Goal: Task Accomplishment & Management: Use online tool/utility

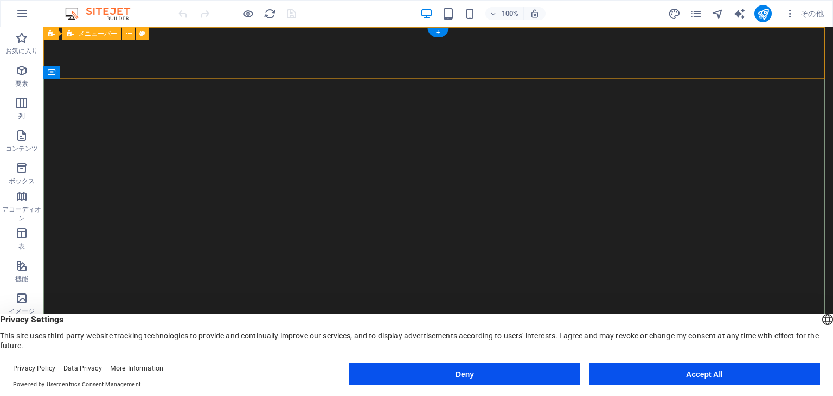
click at [130, 33] on icon at bounding box center [129, 33] width 6 height 11
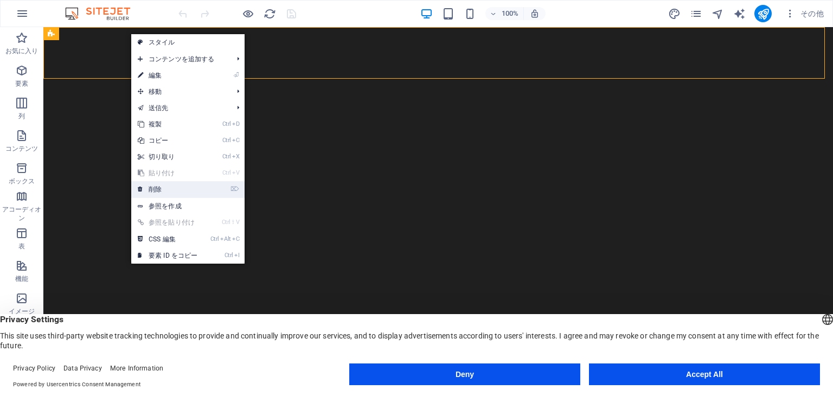
click at [157, 185] on link "⌦ 削除" at bounding box center [167, 189] width 73 height 16
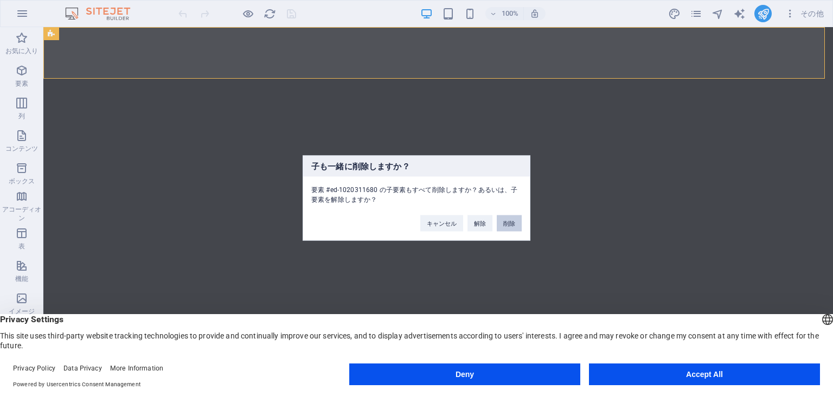
click at [510, 225] on button "削除" at bounding box center [509, 223] width 25 height 16
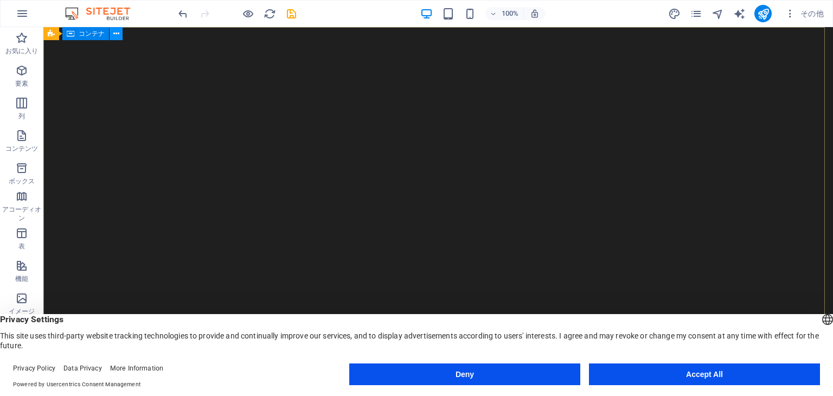
click at [119, 33] on button at bounding box center [116, 33] width 13 height 13
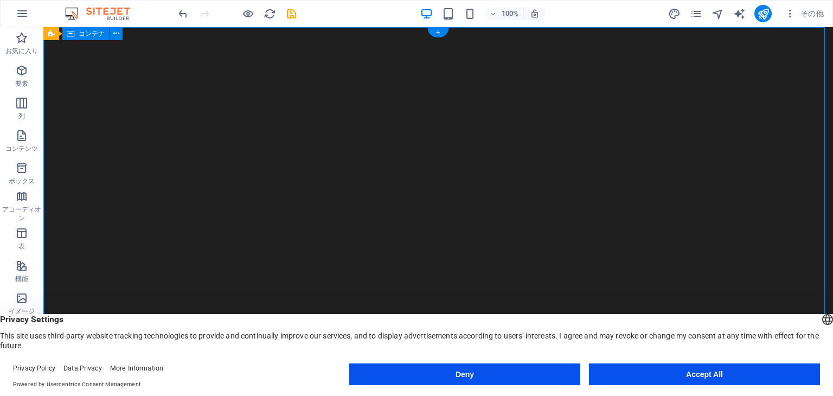
click at [27, 77] on span "要素" at bounding box center [21, 77] width 43 height 26
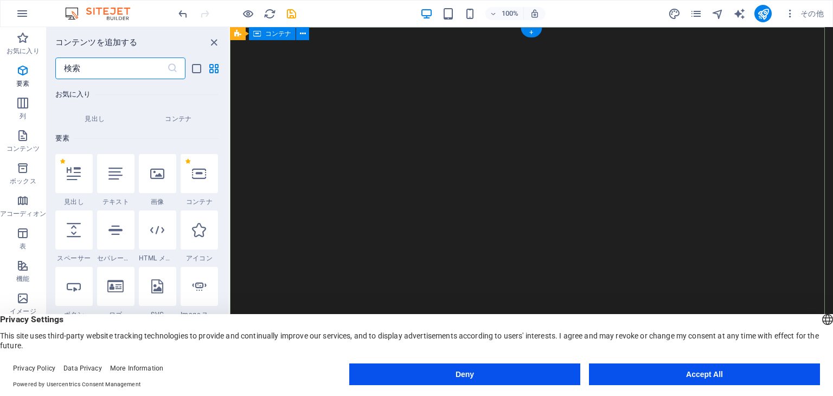
scroll to position [115, 0]
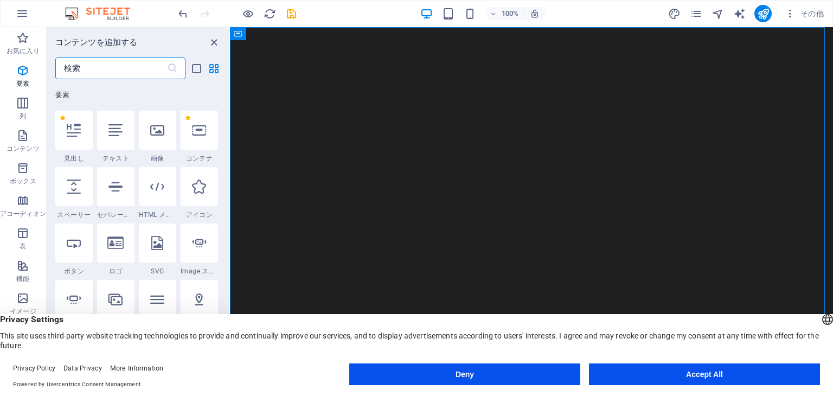
click at [142, 125] on div at bounding box center [157, 130] width 37 height 39
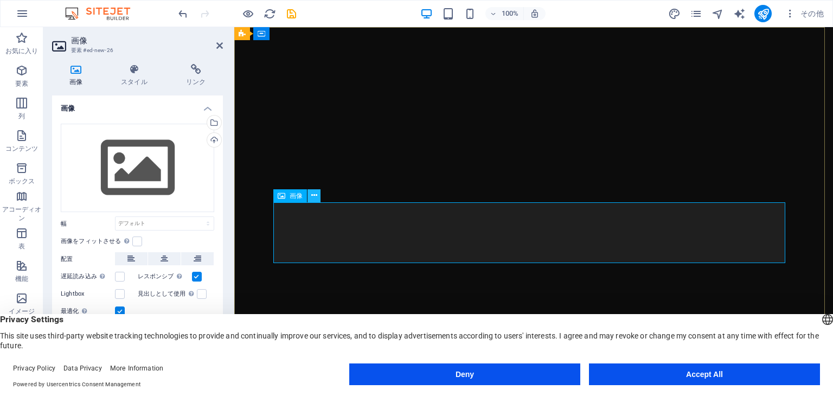
click at [320, 196] on button at bounding box center [313, 195] width 13 height 13
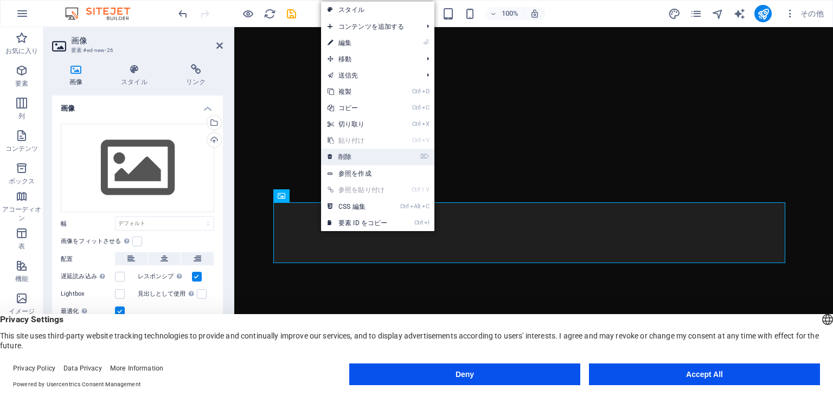
click at [349, 155] on link "⌦ 削除" at bounding box center [357, 157] width 73 height 16
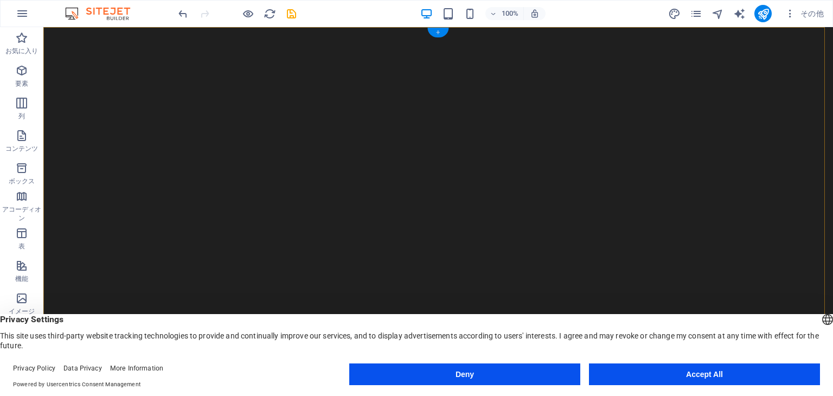
click at [438, 33] on div "+" at bounding box center [437, 33] width 21 height 10
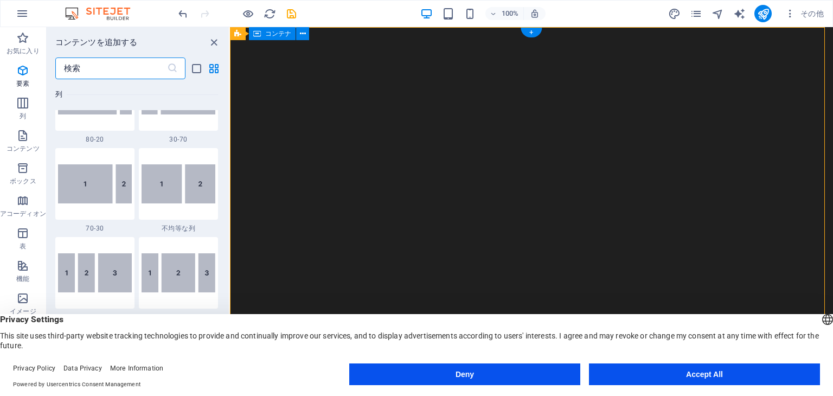
scroll to position [1896, 0]
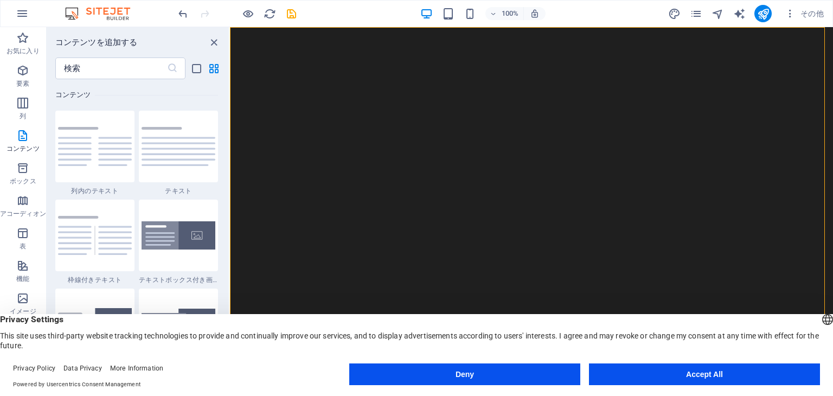
click at [125, 213] on div at bounding box center [94, 235] width 79 height 72
click at [230, 213] on div "H2 バナー バナー コンテナ バナー メニューバー コンテナ 画像" at bounding box center [531, 202] width 603 height 351
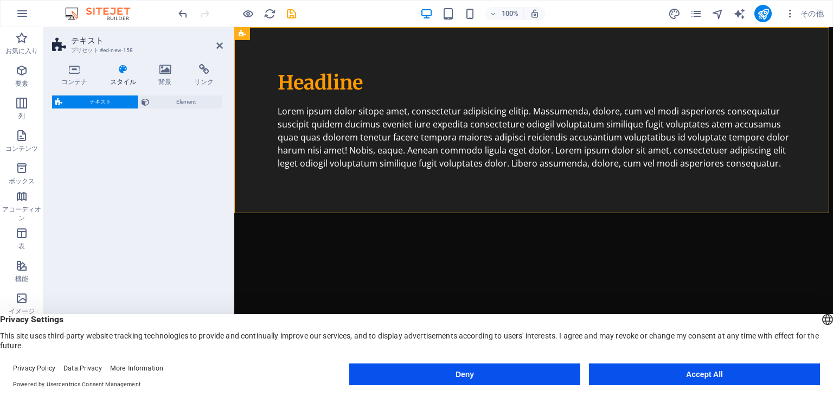
select select "rem"
select select "px"
select select "preset-text-v2-separator"
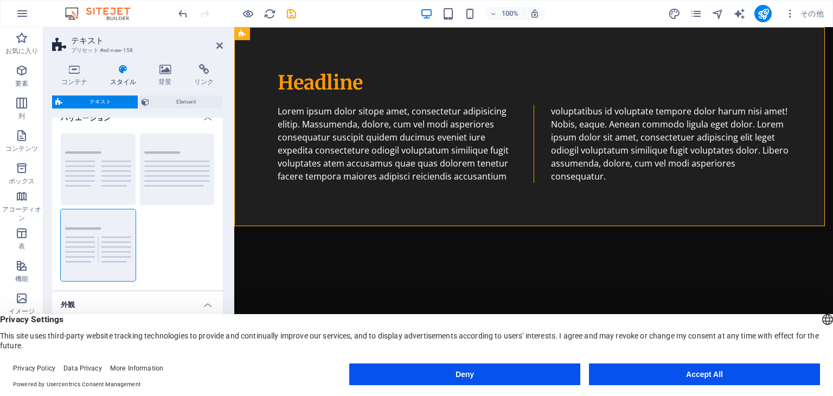
scroll to position [0, 0]
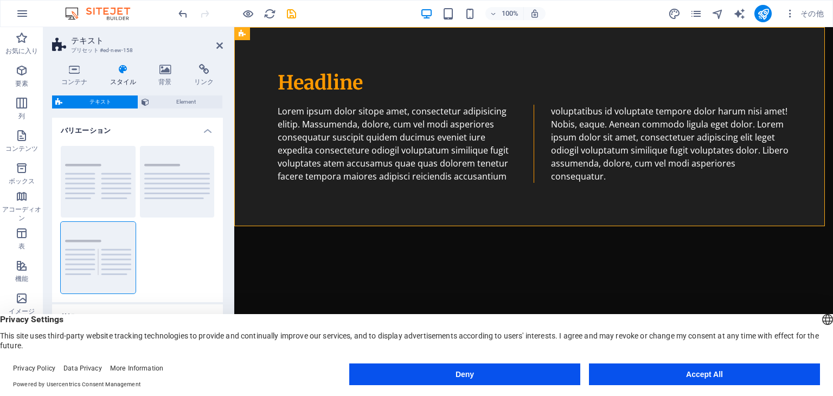
click at [128, 74] on icon at bounding box center [123, 69] width 44 height 11
click at [211, 131] on h4 "バリエーション" at bounding box center [137, 128] width 171 height 20
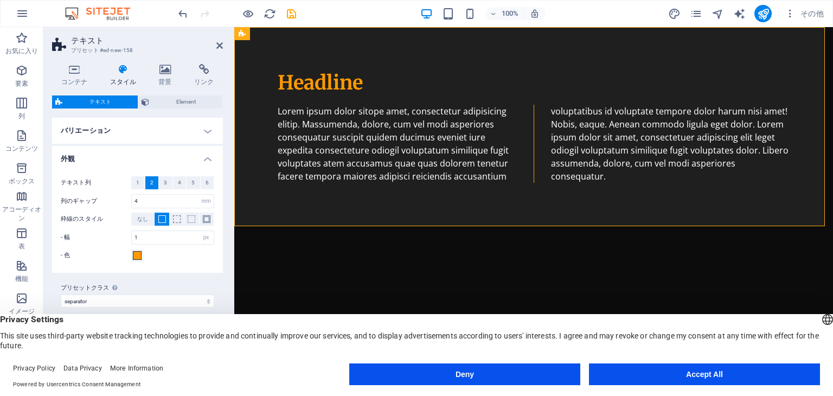
click at [211, 131] on h4 "バリエーション" at bounding box center [137, 131] width 171 height 26
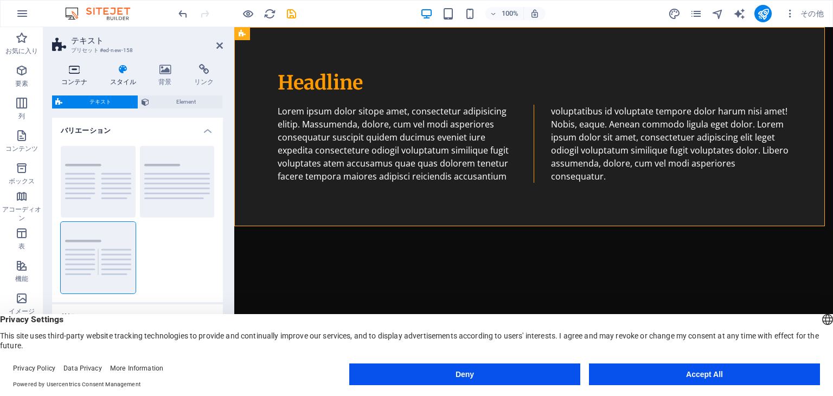
click at [78, 79] on h4 "コンテナ" at bounding box center [76, 75] width 49 height 23
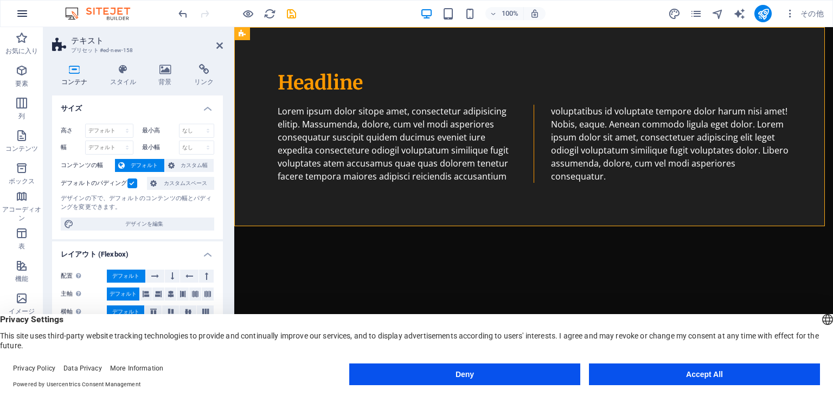
click at [20, 14] on icon "button" at bounding box center [22, 13] width 13 height 13
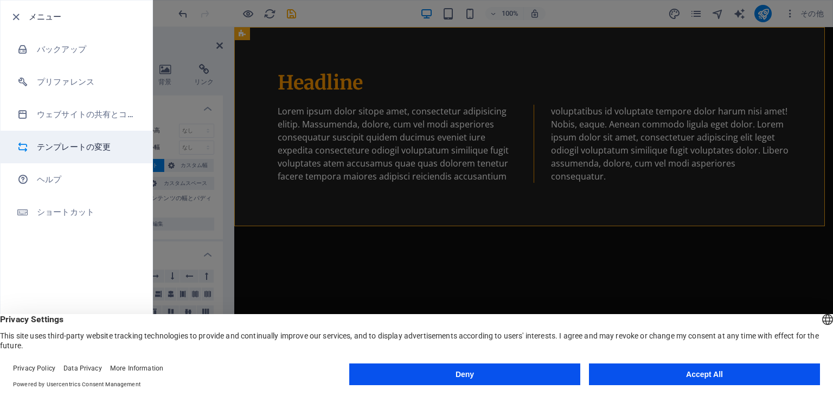
click at [74, 143] on h6 "テンプレートの変更" at bounding box center [87, 146] width 100 height 13
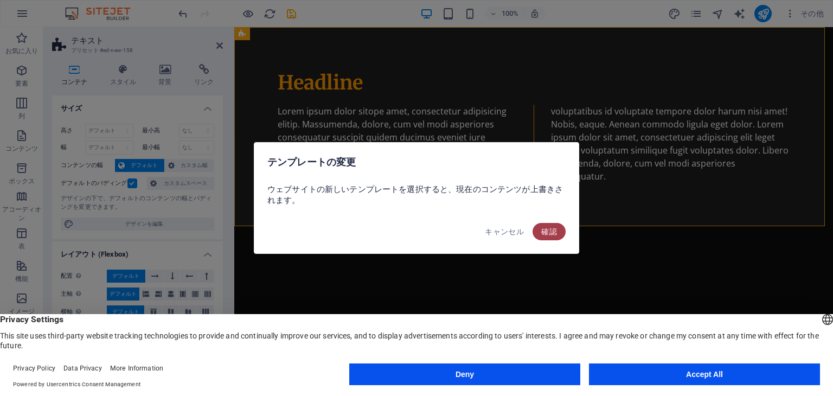
click at [550, 233] on span "確認" at bounding box center [549, 231] width 16 height 9
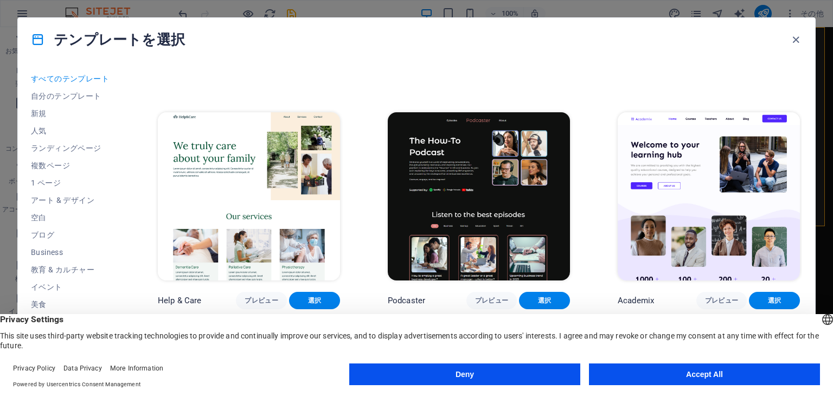
scroll to position [434, 0]
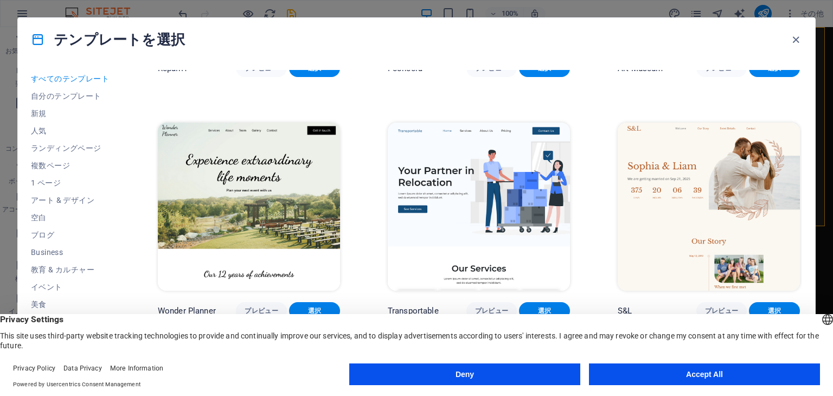
click at [712, 211] on img at bounding box center [708, 207] width 182 height 168
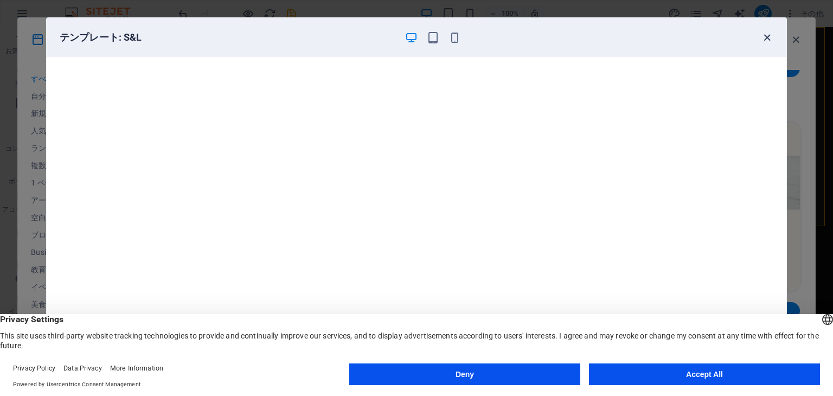
click at [765, 36] on icon "button" at bounding box center [767, 37] width 12 height 12
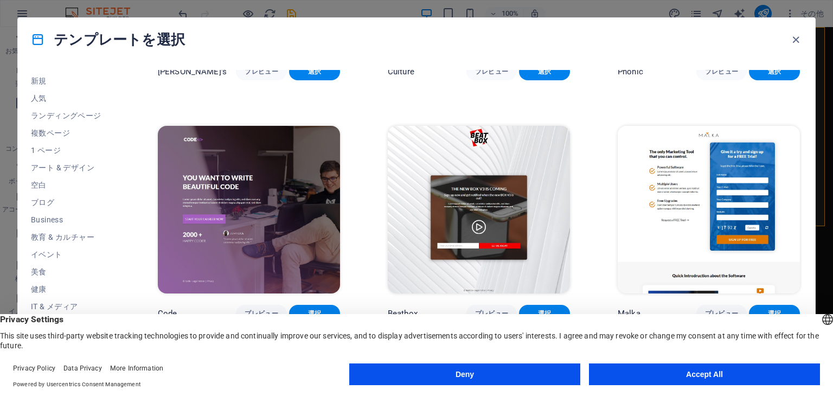
scroll to position [54, 0]
click at [52, 181] on span "ブログ" at bounding box center [70, 180] width 79 height 9
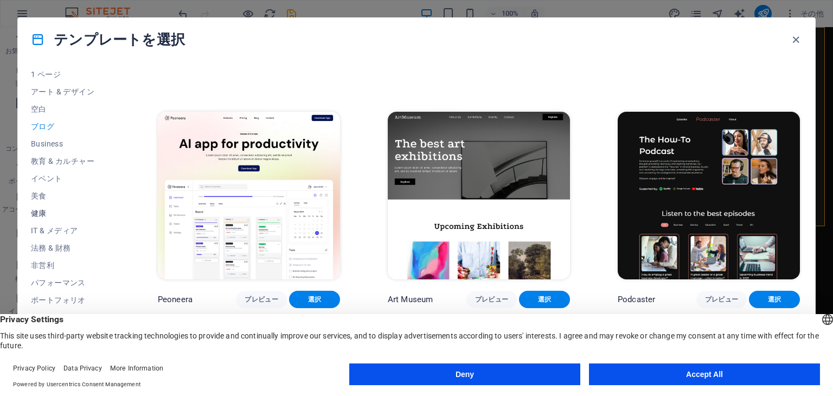
scroll to position [139, 0]
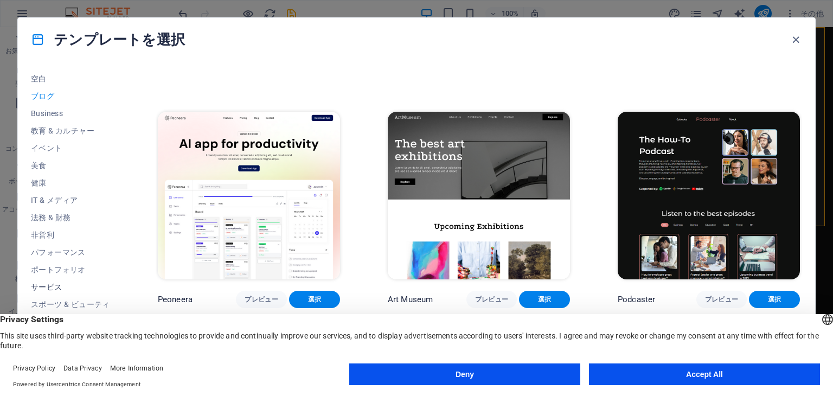
click at [56, 284] on span "サービス" at bounding box center [70, 286] width 79 height 9
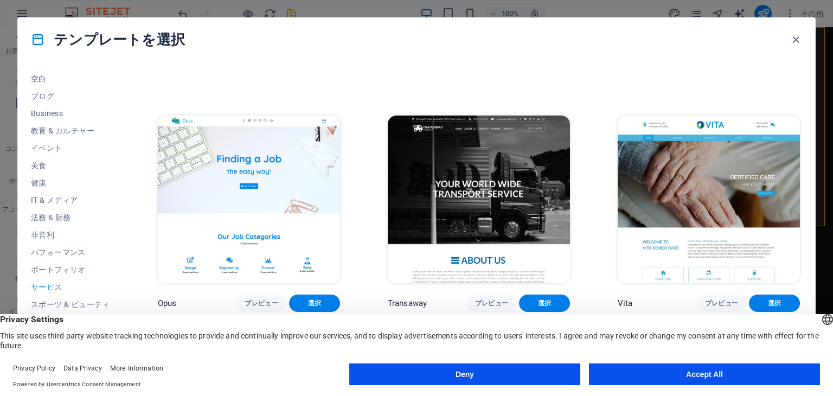
click at [704, 368] on button "Accept All" at bounding box center [704, 374] width 231 height 22
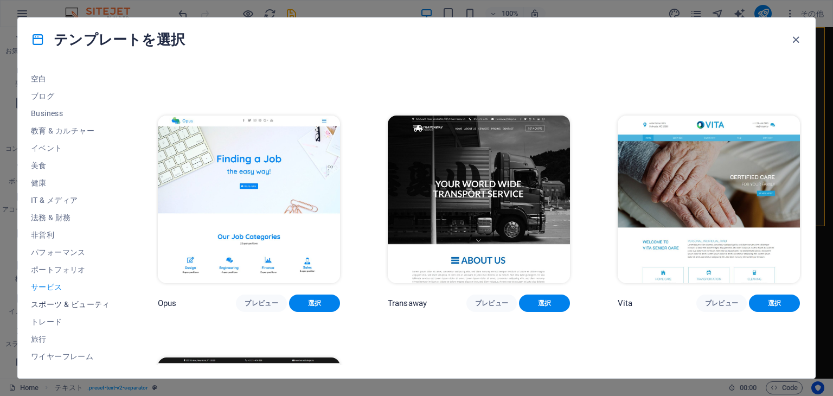
click at [73, 304] on span "スポーツ & ビューティ" at bounding box center [70, 304] width 79 height 9
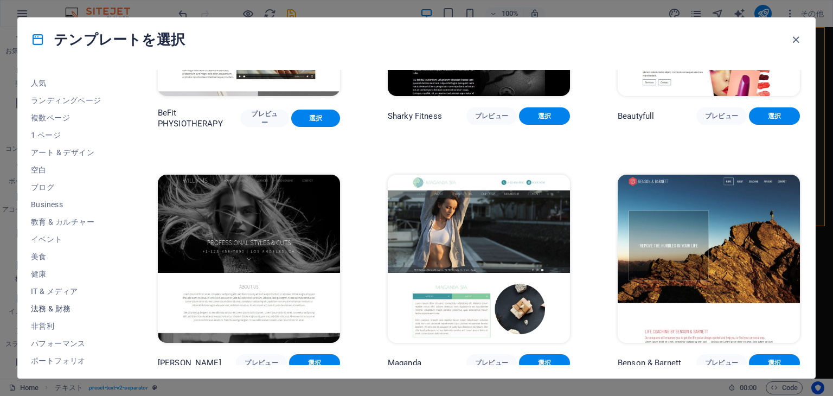
scroll to position [30, 0]
click at [46, 189] on span "空白" at bounding box center [70, 187] width 79 height 9
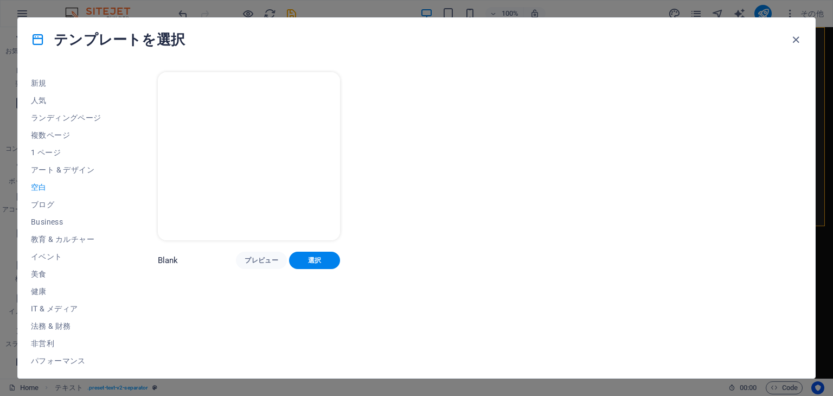
scroll to position [0, 0]
click at [59, 169] on span "アート & デザイン" at bounding box center [70, 169] width 79 height 9
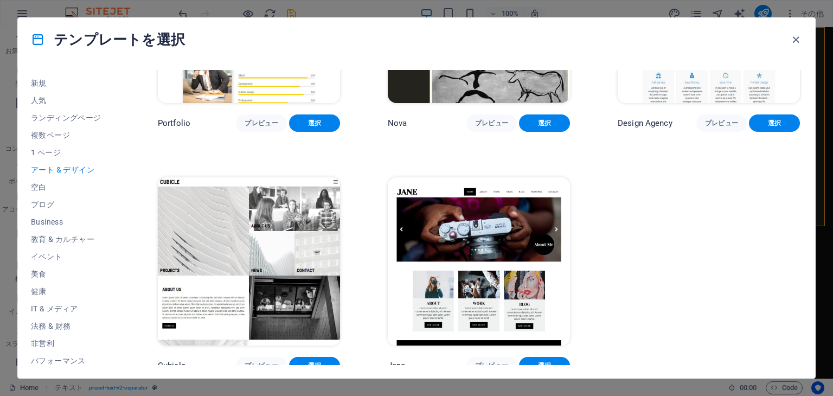
scroll to position [866, 0]
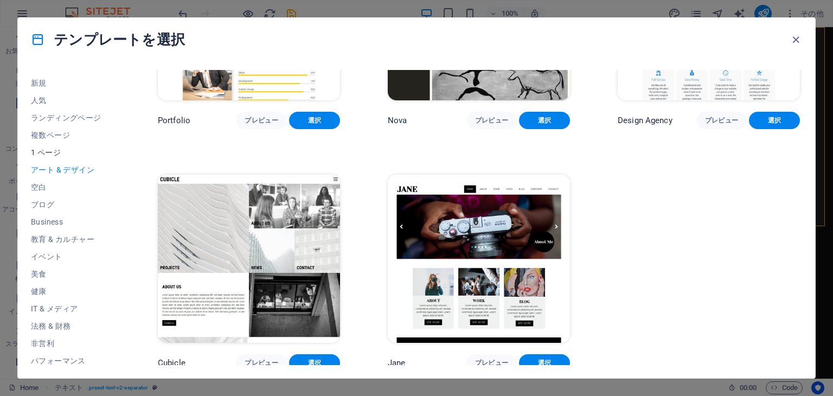
click at [57, 150] on span "1 ページ" at bounding box center [70, 152] width 79 height 9
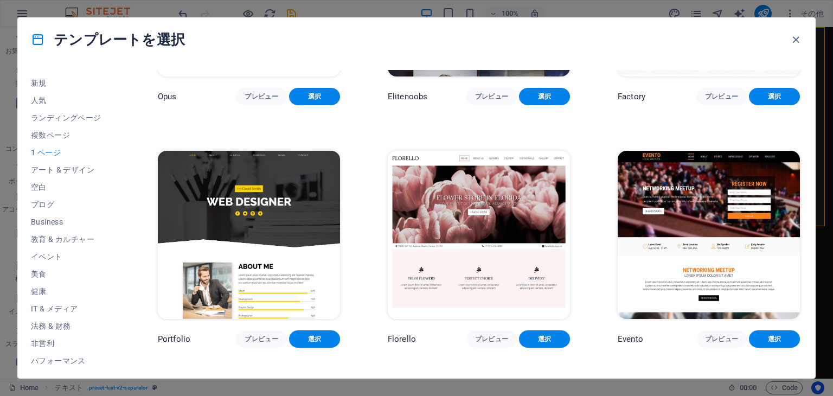
scroll to position [4262, 0]
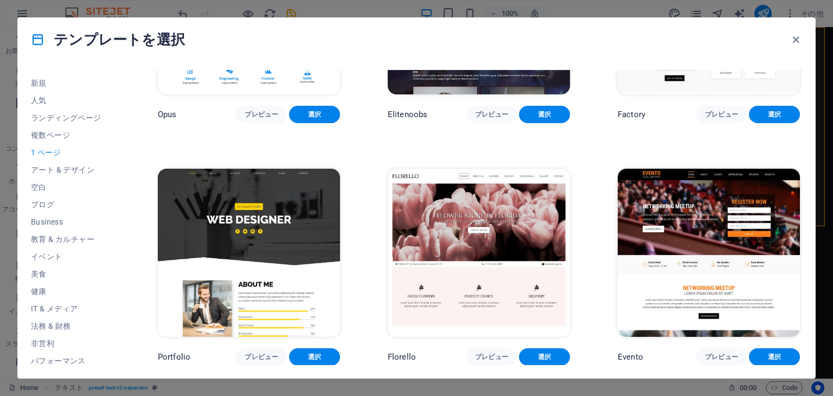
click at [525, 191] on img at bounding box center [479, 253] width 182 height 168
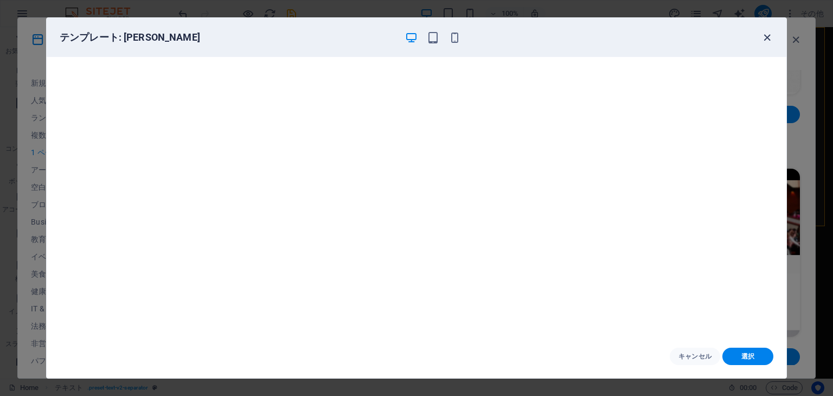
click at [763, 40] on icon "button" at bounding box center [767, 37] width 12 height 12
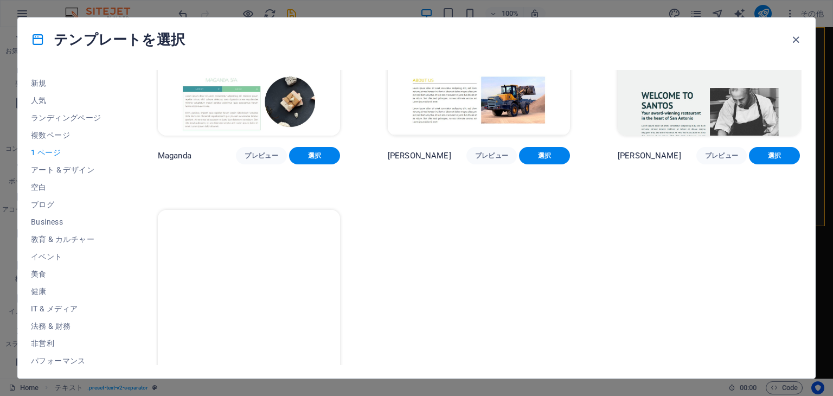
scroll to position [5442, 0]
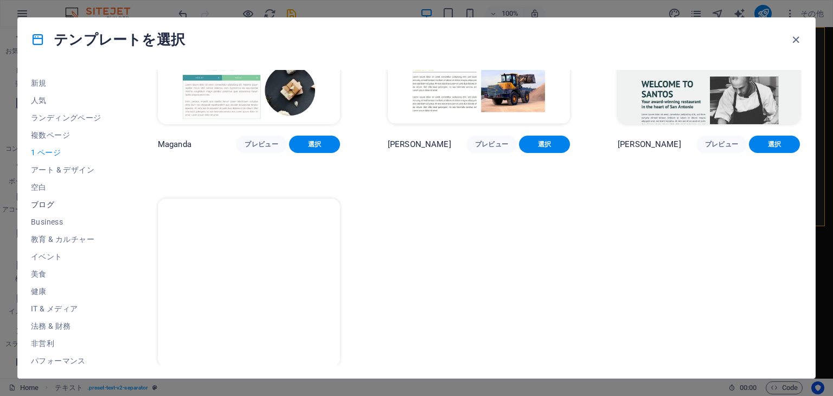
click at [47, 202] on span "ブログ" at bounding box center [70, 204] width 79 height 9
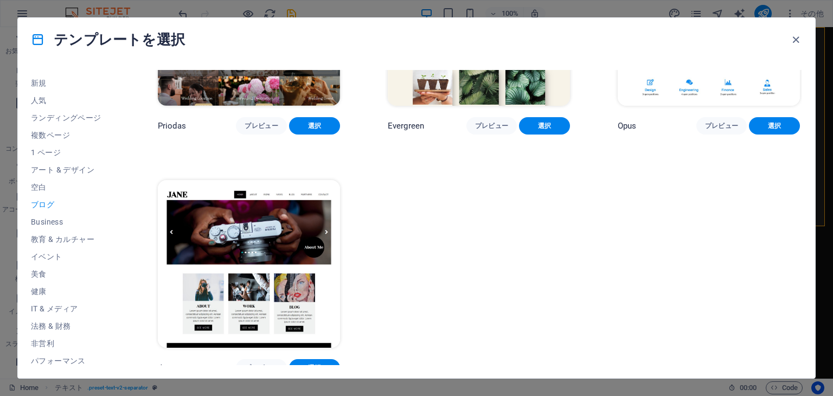
click at [284, 180] on img at bounding box center [249, 264] width 182 height 168
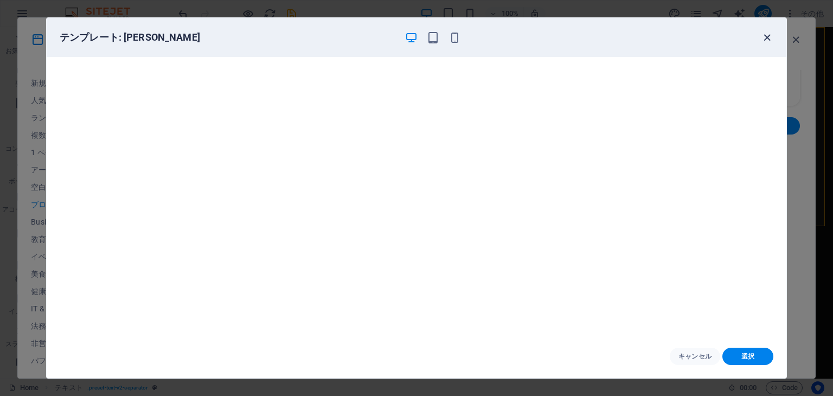
click at [763, 38] on icon "button" at bounding box center [767, 37] width 12 height 12
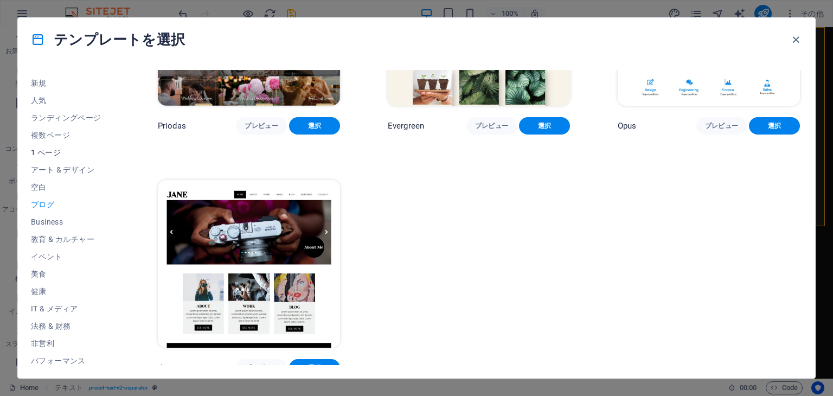
click at [52, 150] on span "1 ページ" at bounding box center [70, 152] width 79 height 9
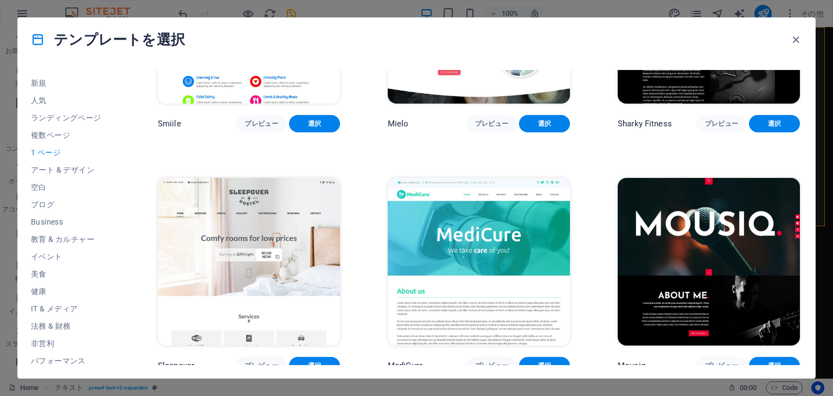
scroll to position [3274, 0]
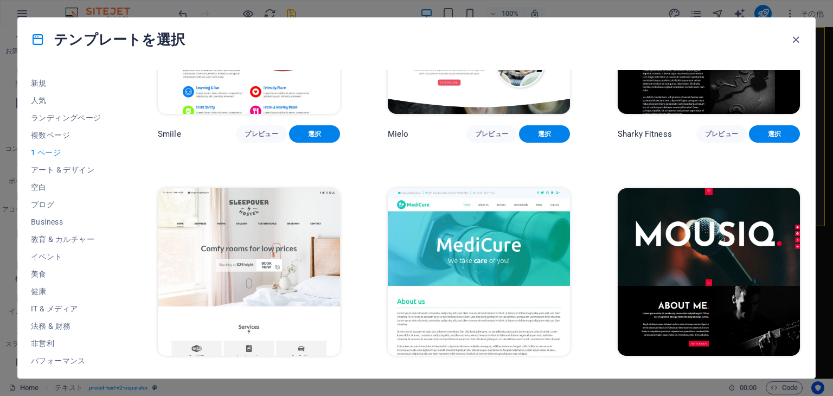
click at [320, 228] on img at bounding box center [249, 272] width 182 height 168
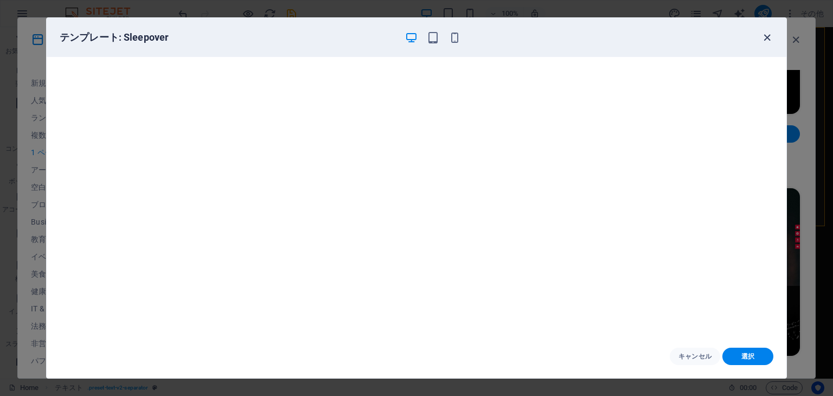
click at [768, 33] on icon "button" at bounding box center [767, 37] width 12 height 12
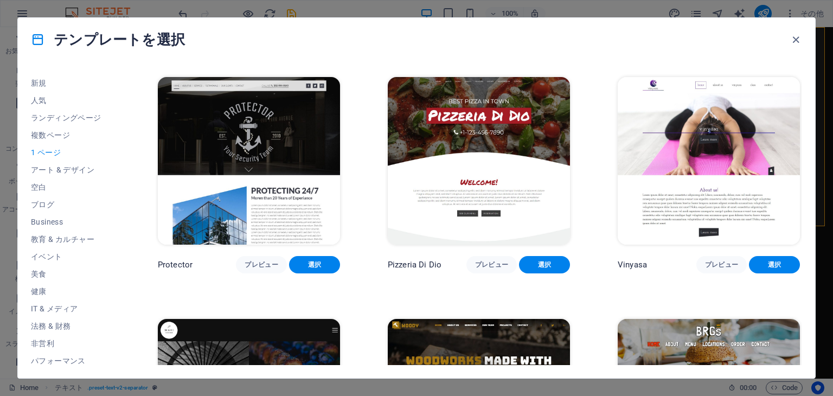
scroll to position [1919, 0]
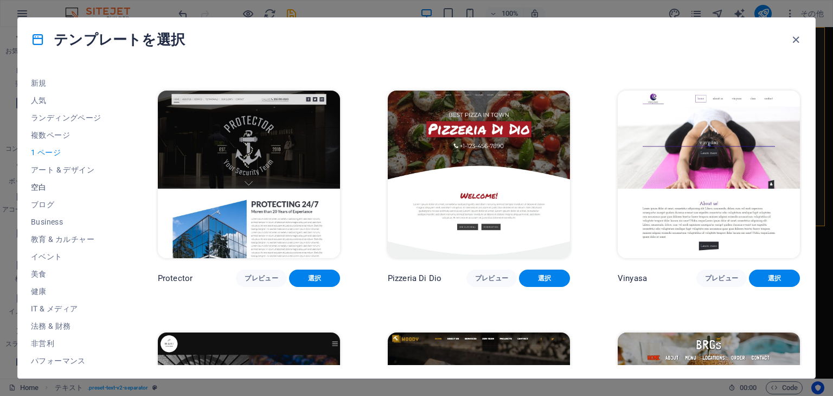
click at [50, 186] on span "空白" at bounding box center [70, 187] width 79 height 9
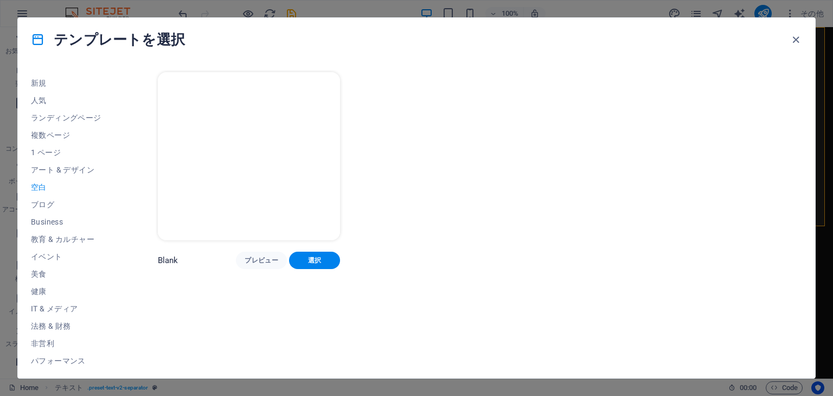
scroll to position [0, 0]
click at [311, 183] on img at bounding box center [249, 156] width 182 height 168
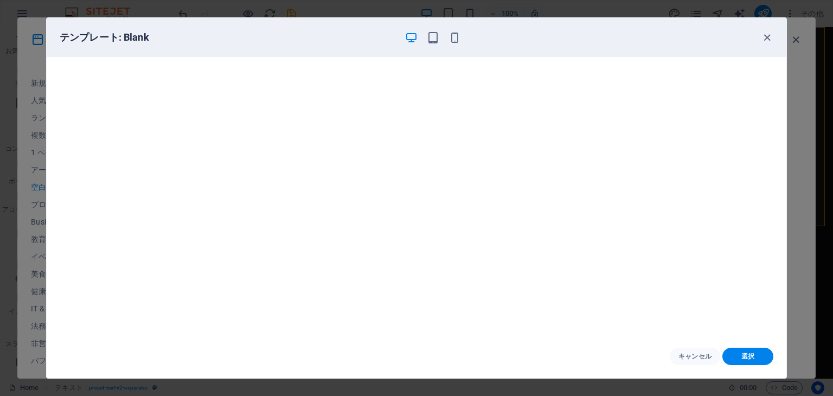
click at [440, 37] on div at bounding box center [432, 37] width 56 height 13
click at [432, 40] on icon "button" at bounding box center [433, 37] width 12 height 12
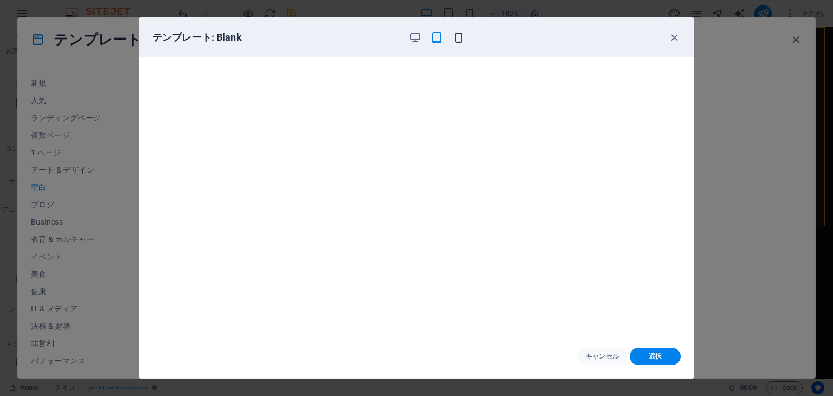
click at [459, 38] on icon "button" at bounding box center [458, 37] width 12 height 12
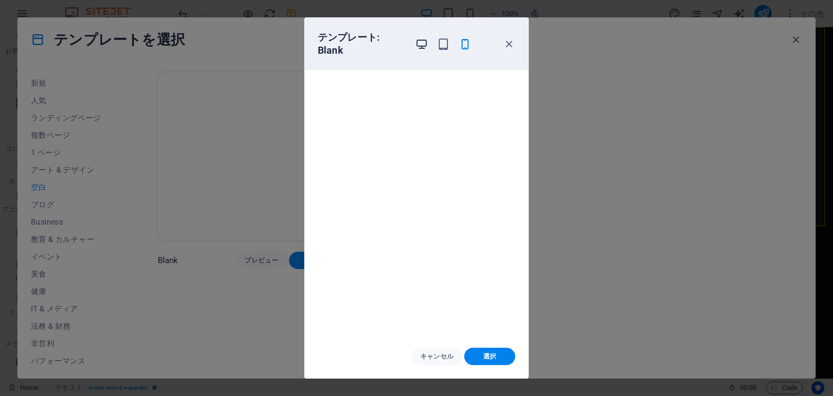
click at [423, 47] on icon "button" at bounding box center [421, 44] width 12 height 12
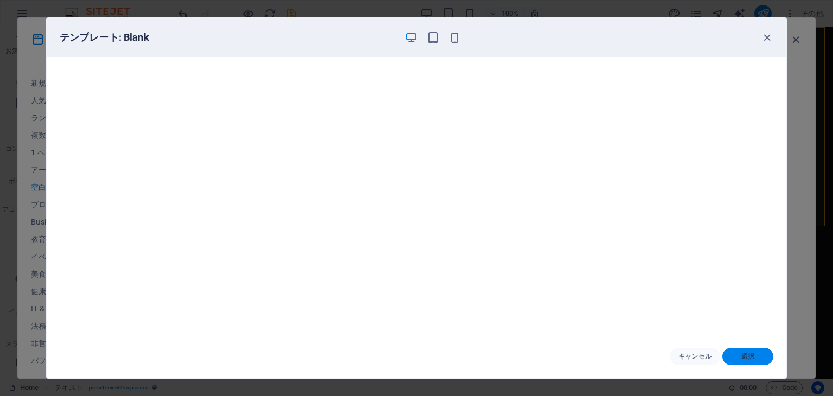
click at [757, 363] on button "選択" at bounding box center [747, 355] width 51 height 17
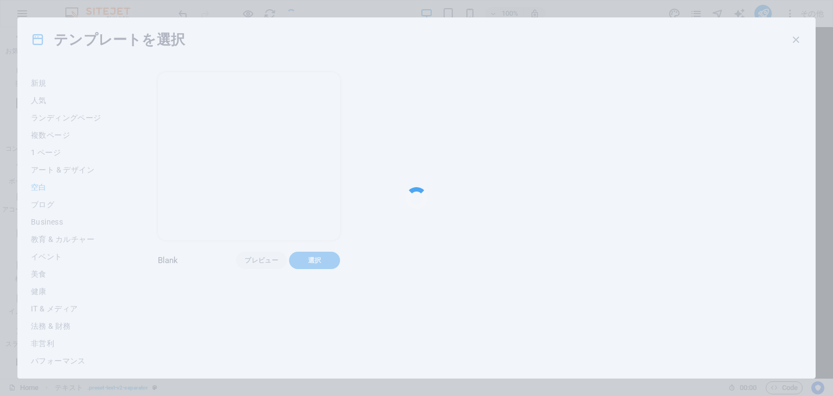
checkbox input "false"
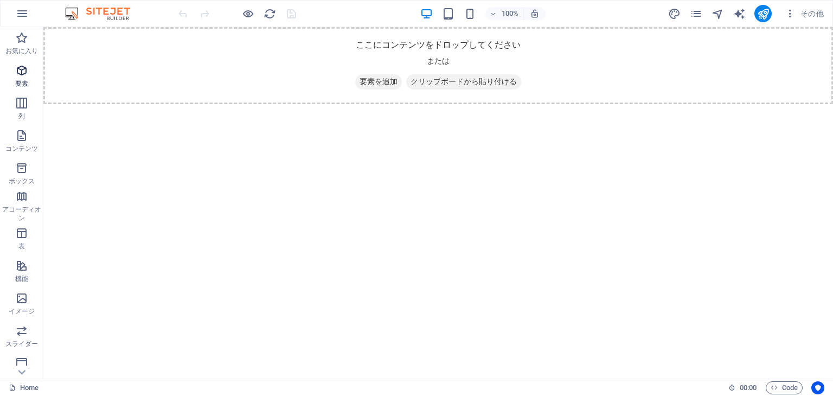
click at [15, 80] on p "要素" at bounding box center [21, 83] width 13 height 9
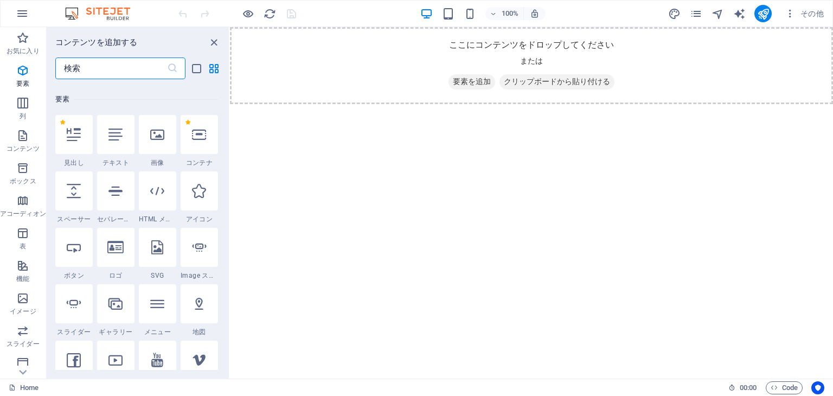
scroll to position [115, 0]
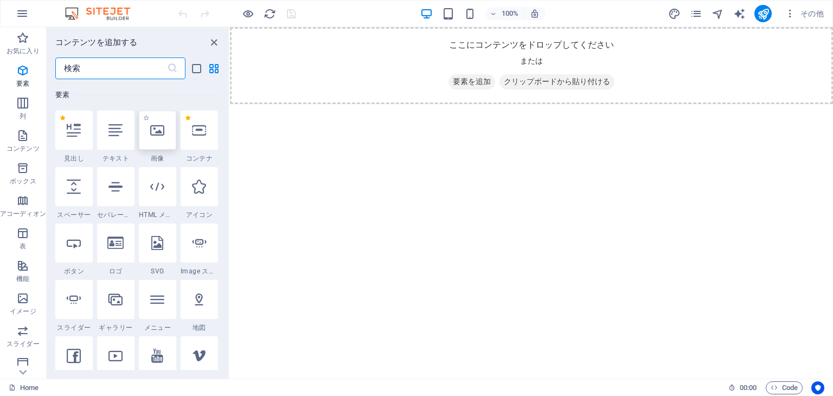
click at [161, 139] on div at bounding box center [157, 130] width 37 height 39
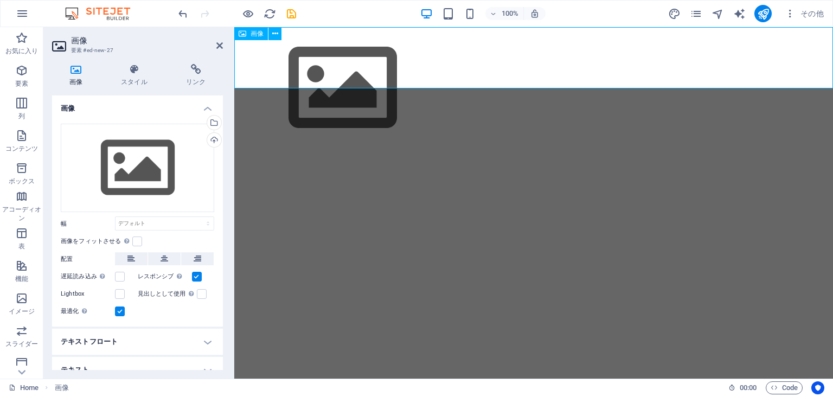
click at [273, 65] on figure at bounding box center [533, 88] width 598 height 122
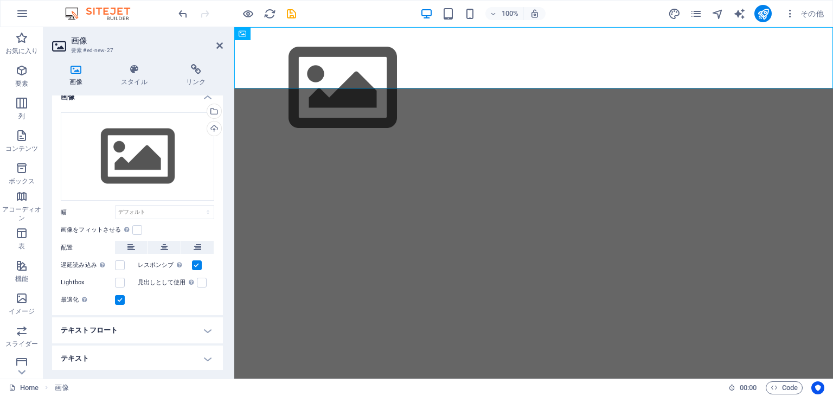
scroll to position [0, 0]
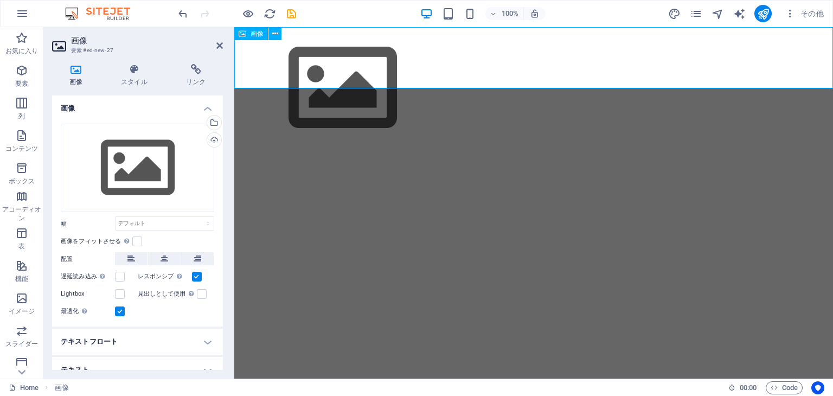
click at [247, 35] on div "画像" at bounding box center [251, 33] width 34 height 13
click at [217, 46] on icon at bounding box center [219, 45] width 7 height 9
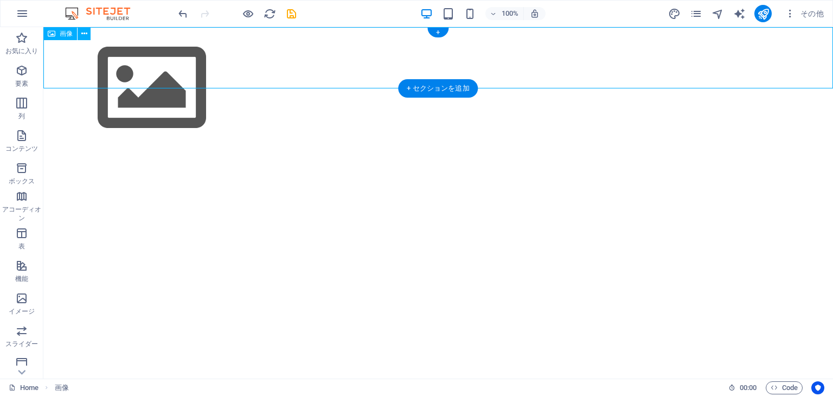
click at [218, 63] on figure at bounding box center [437, 88] width 789 height 122
click at [82, 31] on icon at bounding box center [84, 33] width 6 height 11
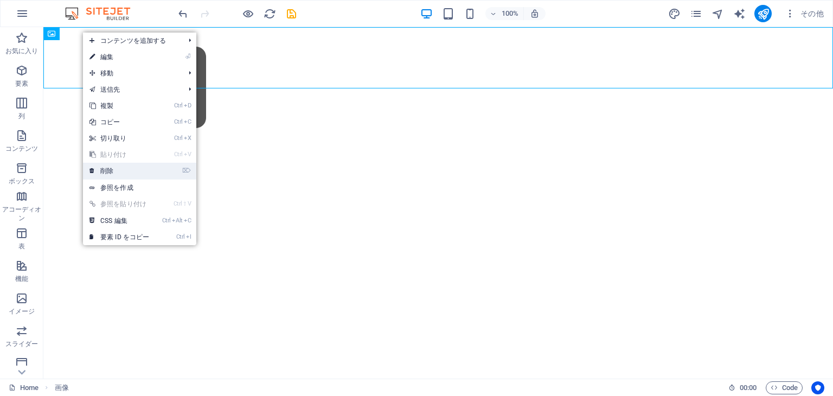
click at [115, 168] on link "⌦ 削除" at bounding box center [119, 171] width 73 height 16
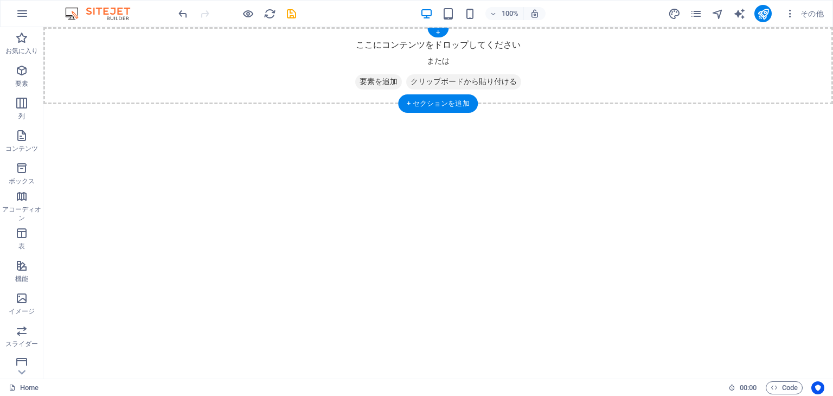
click at [113, 53] on div "ここにコンテンツをドロップしてください または 要素を追加 クリップボードから貼り付ける" at bounding box center [437, 65] width 789 height 77
click at [24, 68] on icon "button" at bounding box center [21, 70] width 13 height 13
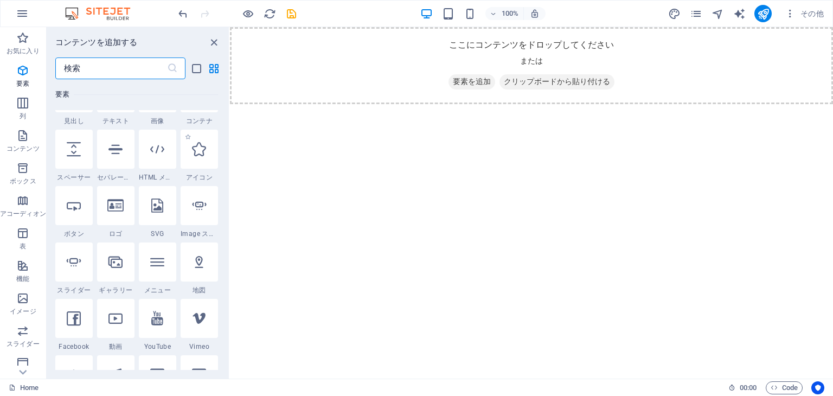
scroll to position [169, 0]
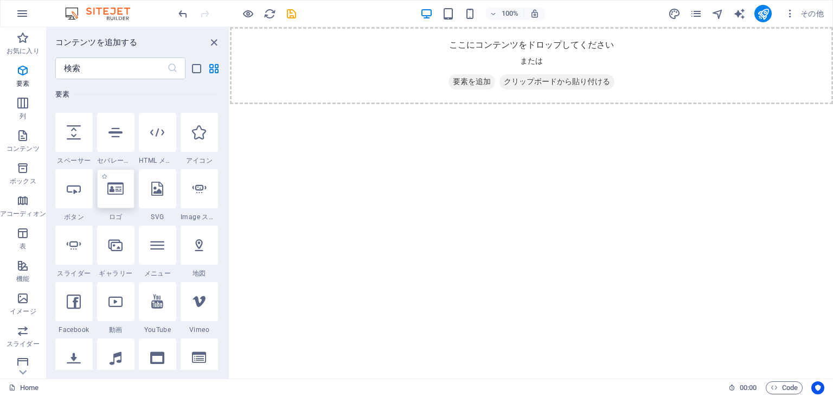
drag, startPoint x: 121, startPoint y: 187, endPoint x: 149, endPoint y: 186, distance: 27.7
click at [121, 187] on icon at bounding box center [115, 189] width 16 height 14
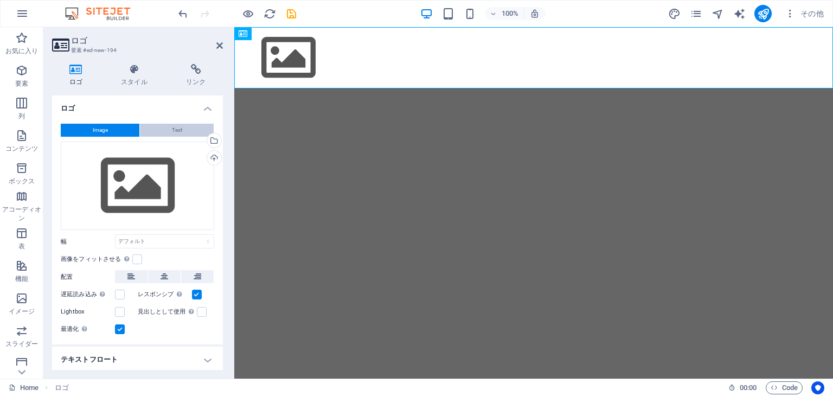
click at [185, 126] on button "Text" at bounding box center [177, 130] width 74 height 13
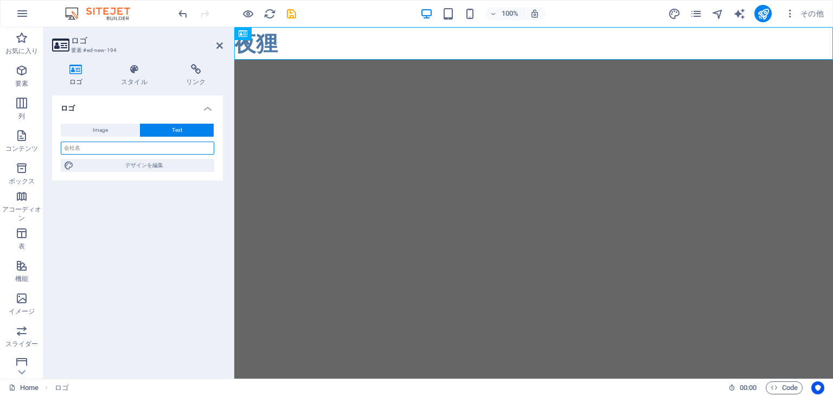
click at [130, 149] on input "text" at bounding box center [137, 147] width 153 height 13
type input "y"
click at [88, 151] on input "夜狸" at bounding box center [137, 147] width 153 height 13
type input "夜狸＠ｓｙ"
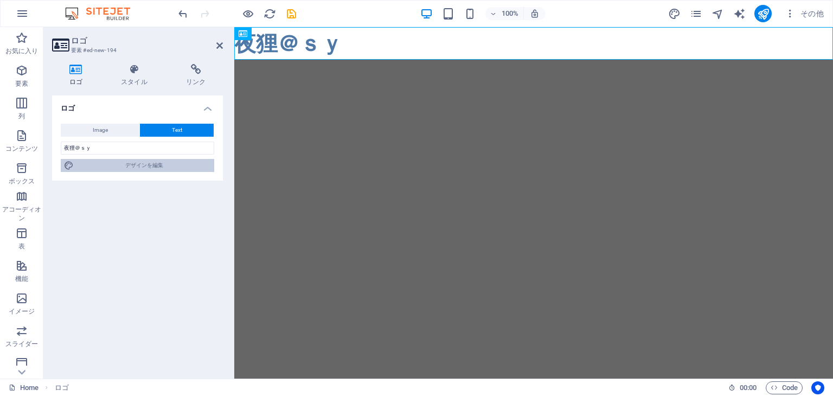
click at [186, 165] on span "デザインを編集" at bounding box center [144, 165] width 134 height 13
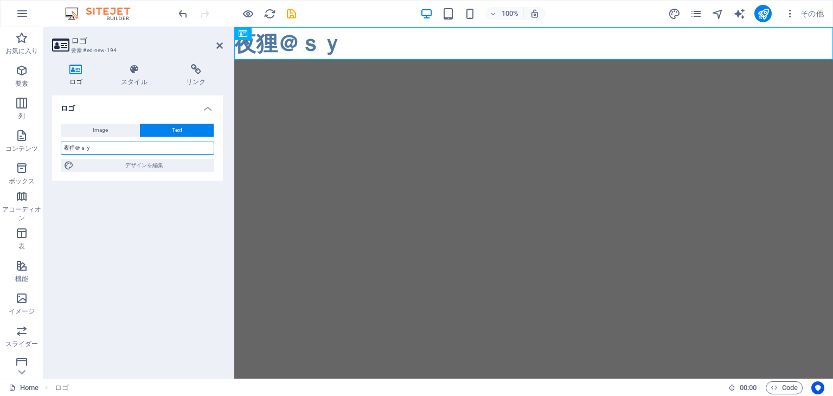
click at [108, 144] on input "夜狸＠ｓｙ" at bounding box center [137, 147] width 153 height 13
select select "px"
select select "400"
select select "px"
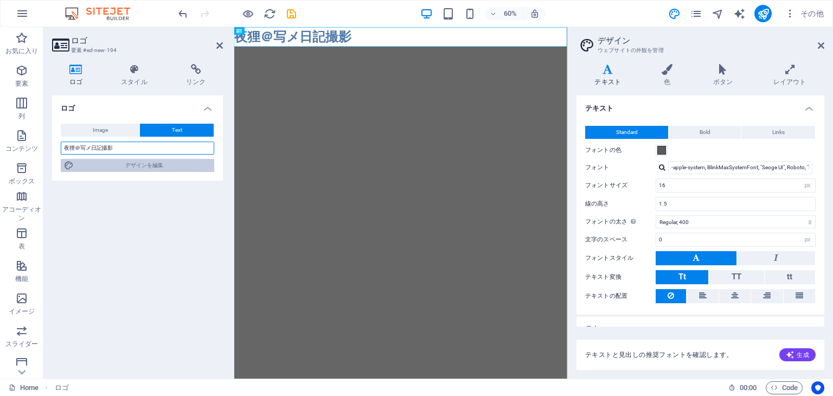
type input "夜狸＠写メ日記撮影"
click at [173, 168] on span "デザインを編集" at bounding box center [144, 165] width 134 height 13
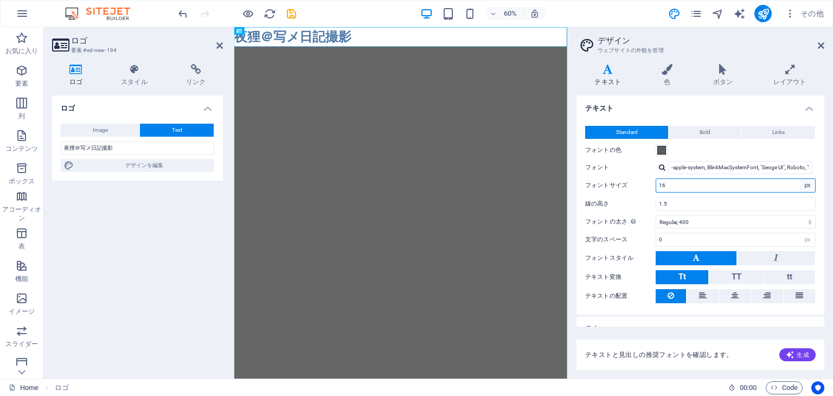
click at [807, 189] on select "rem px" at bounding box center [807, 185] width 15 height 13
click at [707, 183] on input "16" at bounding box center [735, 185] width 159 height 13
type input "1"
type input "23"
click at [787, 206] on input "1.5" at bounding box center [735, 203] width 159 height 13
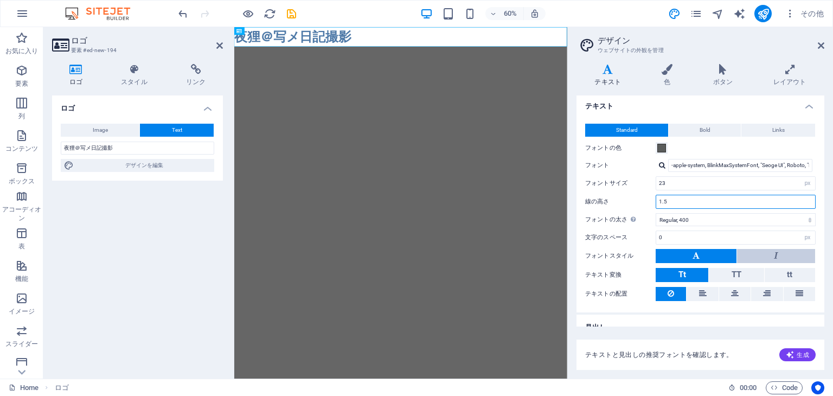
scroll to position [0, 0]
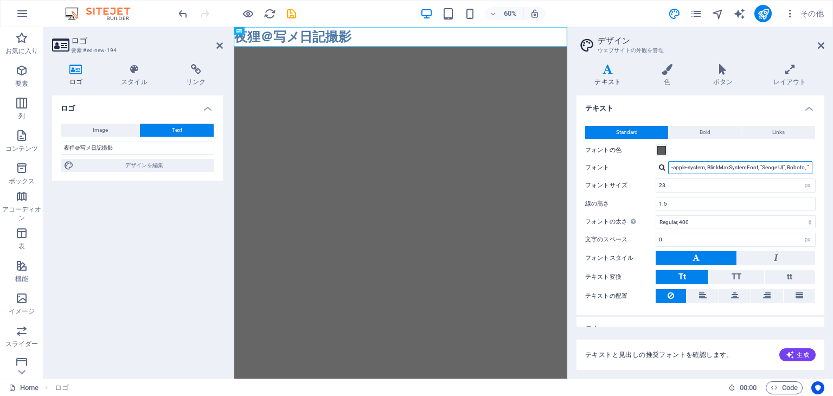
click at [806, 171] on input "-apple-system, BlinkMaxSystemFont, "Seoge UI", Roboto, "Helvetica Neue", Arial,…" at bounding box center [740, 167] width 144 height 13
click at [806, 168] on input "-apple-system, BlinkMaxSystemFont, "Seoge UI", Roboto, "Helvetica Neue", Arial,…" at bounding box center [740, 167] width 144 height 13
click at [661, 168] on div at bounding box center [662, 167] width 7 height 7
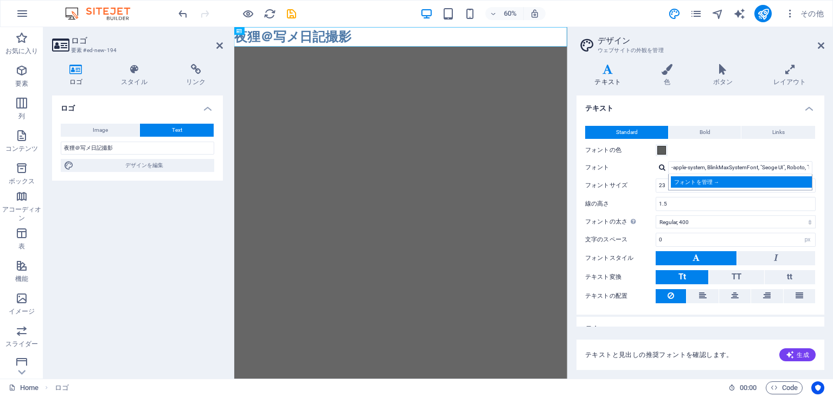
click at [690, 184] on div "フォントを管理 →" at bounding box center [742, 181] width 143 height 11
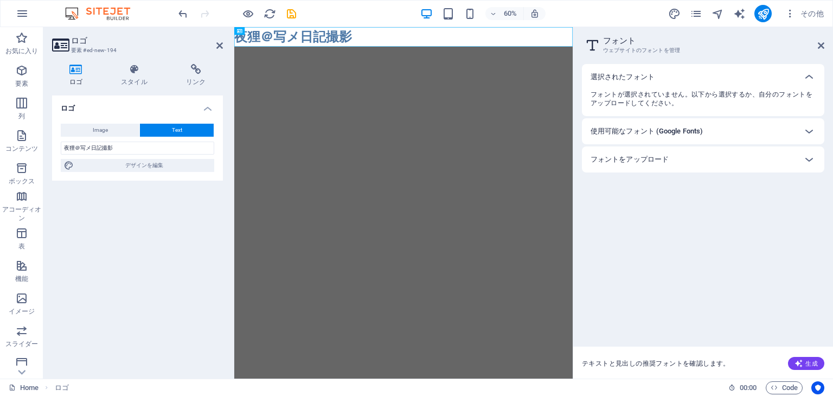
click at [756, 133] on div "使用可能なフォント (Google Fonts)" at bounding box center [692, 131] width 205 height 13
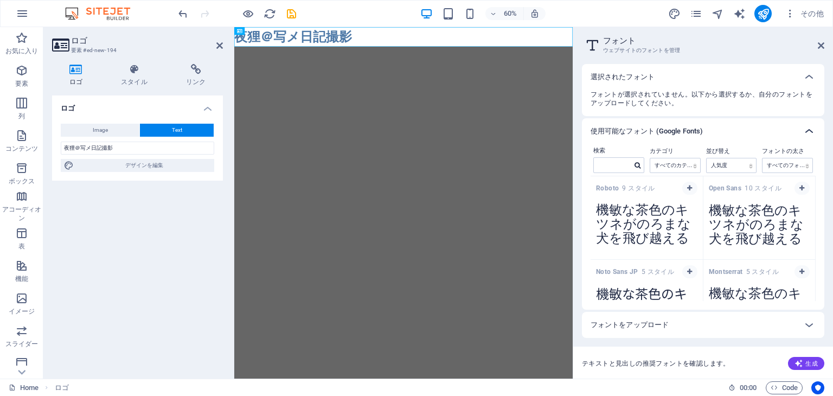
click at [807, 130] on icon at bounding box center [808, 131] width 13 height 13
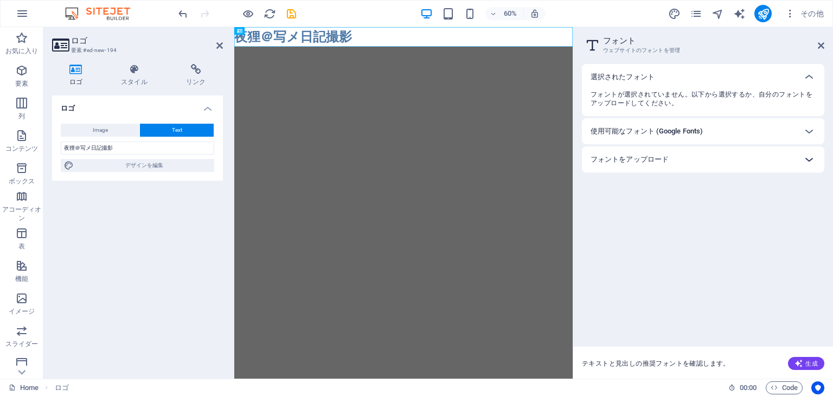
click at [808, 158] on icon at bounding box center [808, 159] width 13 height 13
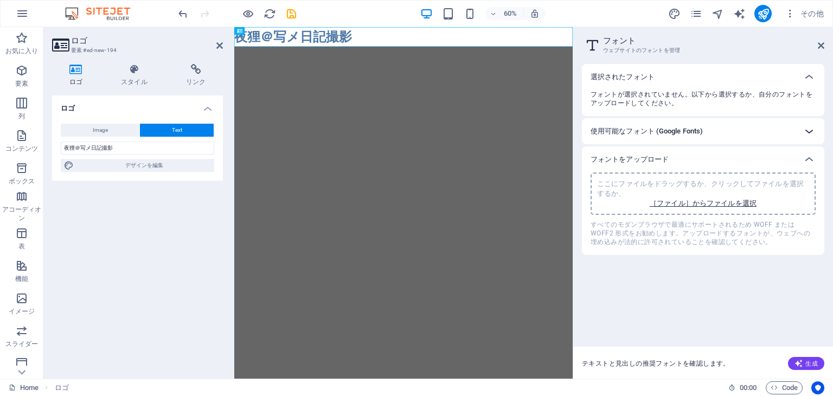
click at [807, 125] on icon at bounding box center [808, 131] width 13 height 13
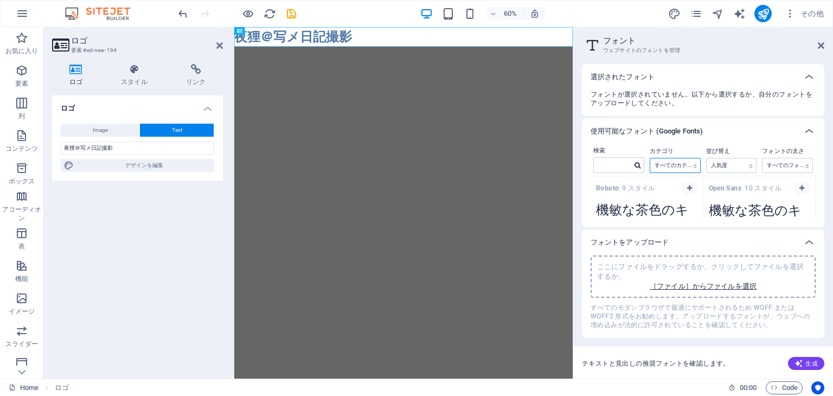
click at [693, 165] on select "すべてのカテゴリ serif display monospace sans-serif handwriting" at bounding box center [675, 165] width 50 height 14
click at [640, 165] on icon at bounding box center [637, 165] width 6 height 7
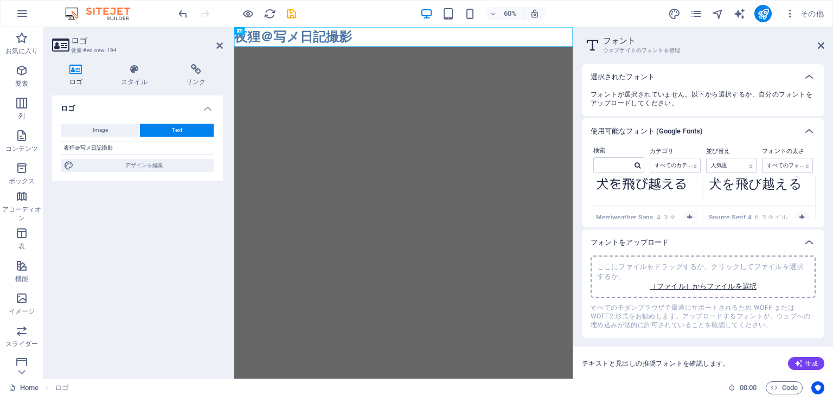
scroll to position [5285, 0]
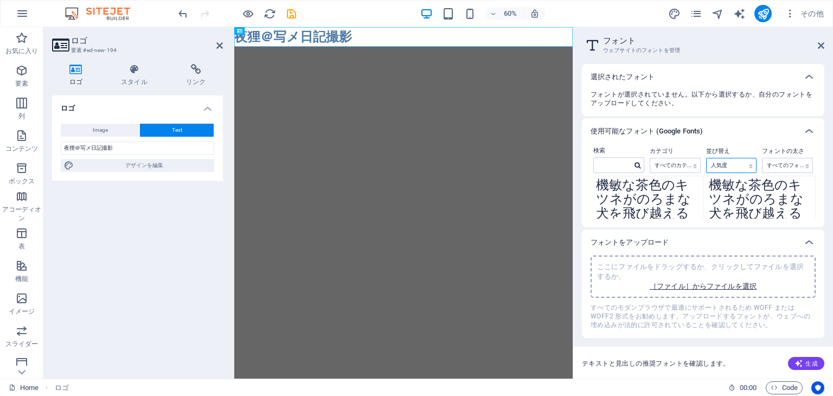
click at [750, 169] on select "名前 カテゴリ 人気度" at bounding box center [731, 165] width 50 height 14
select select "name"
click at [706, 158] on select "名前 カテゴリ 人気度" at bounding box center [731, 165] width 50 height 14
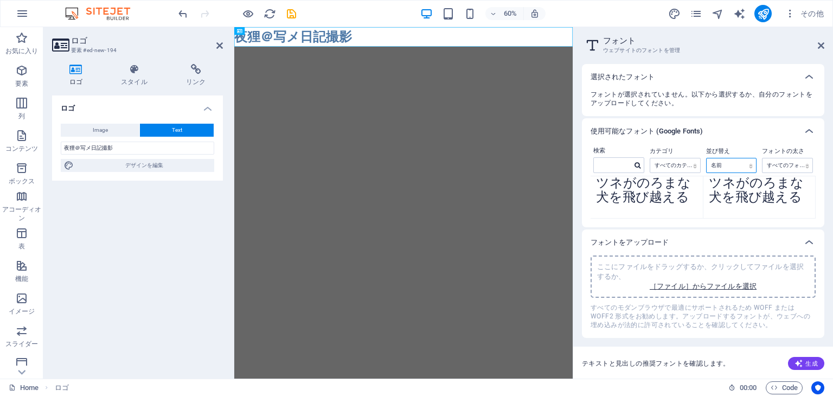
scroll to position [790, 0]
click at [806, 169] on select "すべてのフォントの太さ 100 100italic 200 200italic 300 300italic 500 500italic 600 600ital…" at bounding box center [787, 165] width 50 height 14
click at [633, 172] on div at bounding box center [618, 165] width 51 height 16
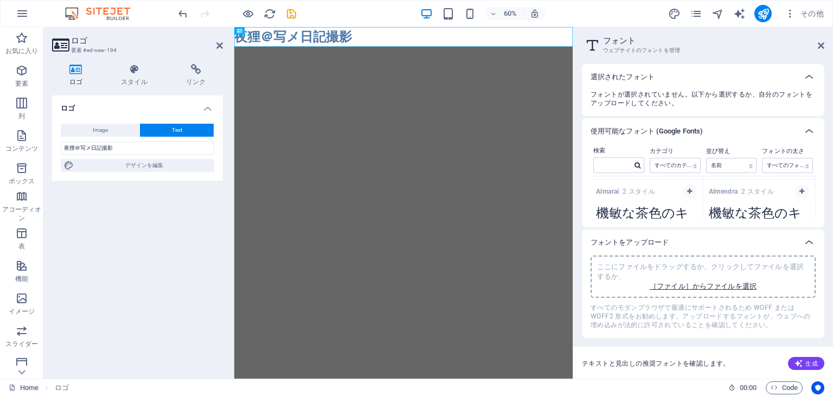
scroll to position [2058, 0]
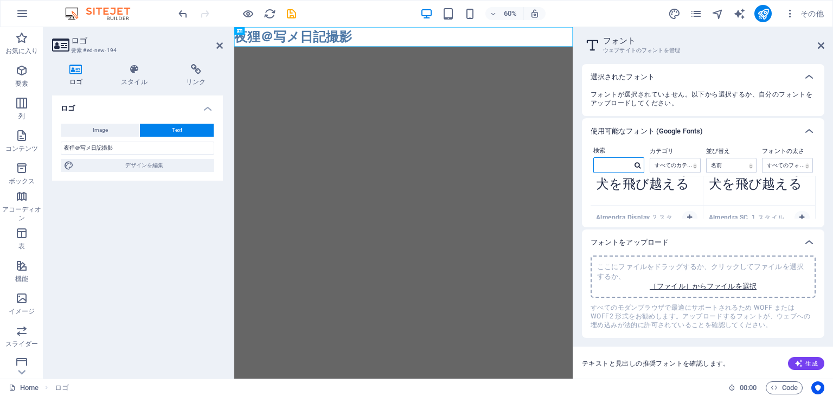
click at [630, 159] on input "text" at bounding box center [613, 165] width 38 height 14
click at [638, 166] on icon at bounding box center [637, 165] width 6 height 7
click at [622, 164] on input "text" at bounding box center [613, 165] width 38 height 14
click at [698, 165] on select "すべてのカテゴリ serif display monospace sans-serif handwriting" at bounding box center [675, 165] width 50 height 14
click at [650, 158] on select "すべてのカテゴリ serif display monospace sans-serif handwriting" at bounding box center [675, 165] width 50 height 14
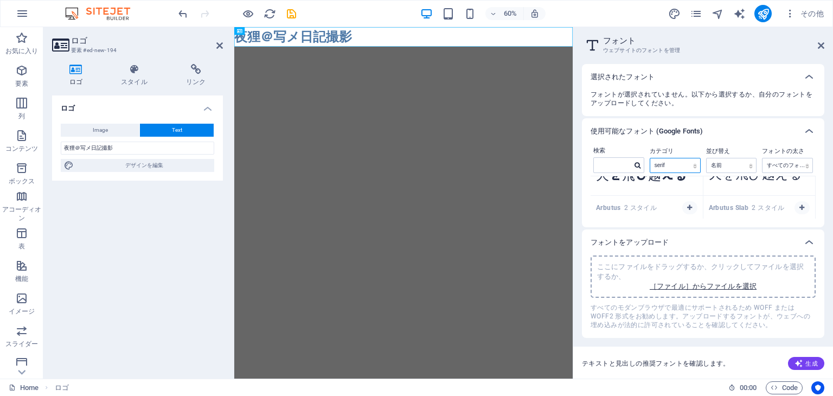
scroll to position [953, 0]
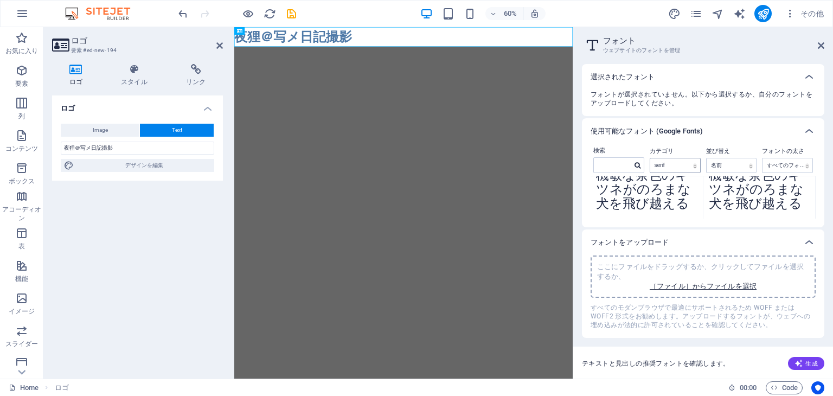
click at [694, 157] on label "カテゴリ" at bounding box center [674, 151] width 51 height 13
click at [694, 164] on select "すべてのカテゴリ serif display monospace sans-serif handwriting" at bounding box center [675, 165] width 50 height 14
click at [650, 158] on select "すべてのカテゴリ serif display monospace sans-serif handwriting" at bounding box center [675, 165] width 50 height 14
click at [696, 165] on select "すべてのカテゴリ serif display monospace sans-serif handwriting" at bounding box center [675, 165] width 50 height 14
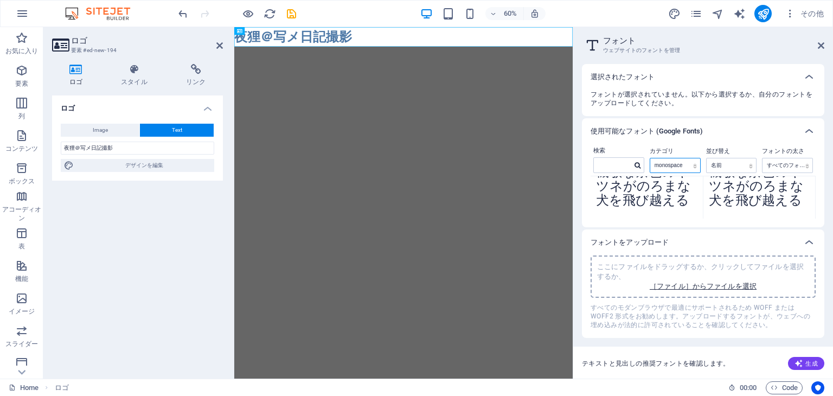
click at [650, 158] on select "すべてのカテゴリ serif display monospace sans-serif handwriting" at bounding box center [675, 165] width 50 height 14
click at [695, 166] on select "すべてのカテゴリ serif display monospace sans-serif handwriting" at bounding box center [675, 165] width 50 height 14
click at [650, 158] on select "すべてのカテゴリ serif display monospace sans-serif handwriting" at bounding box center [675, 165] width 50 height 14
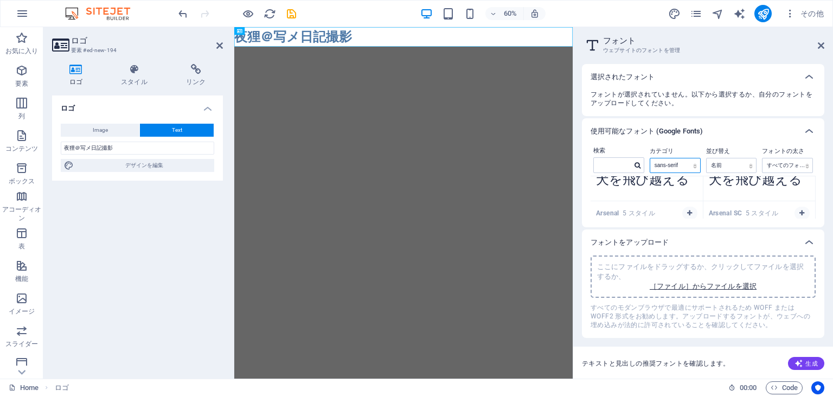
scroll to position [2275, 0]
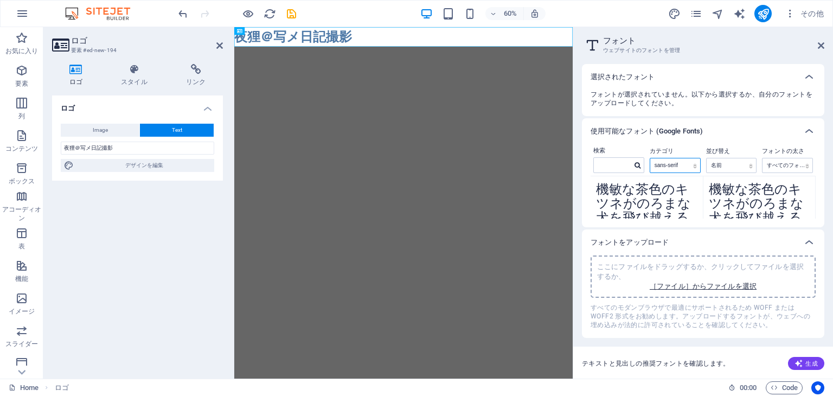
click at [693, 171] on select "すべてのカテゴリ serif display monospace sans-serif handwriting" at bounding box center [675, 165] width 50 height 14
click at [650, 158] on select "すべてのカテゴリ serif display monospace sans-serif handwriting" at bounding box center [675, 165] width 50 height 14
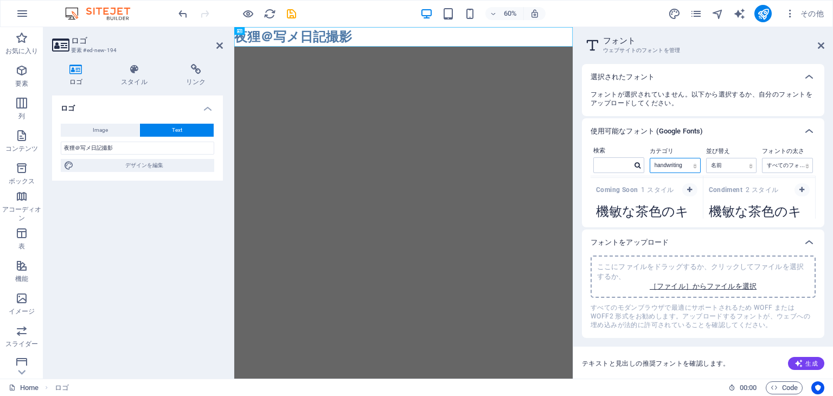
scroll to position [1604, 0]
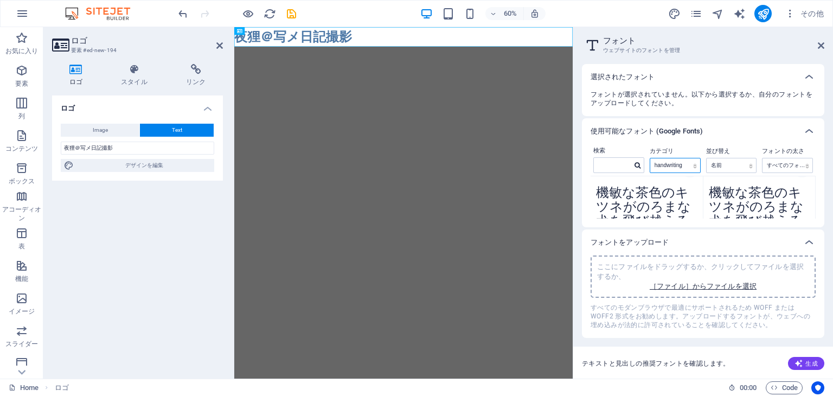
click at [696, 163] on select "すべてのカテゴリ serif display monospace sans-serif handwriting" at bounding box center [675, 165] width 50 height 14
select select "allCatgories"
click at [650, 158] on select "すべてのカテゴリ serif display monospace sans-serif handwriting" at bounding box center [675, 165] width 50 height 14
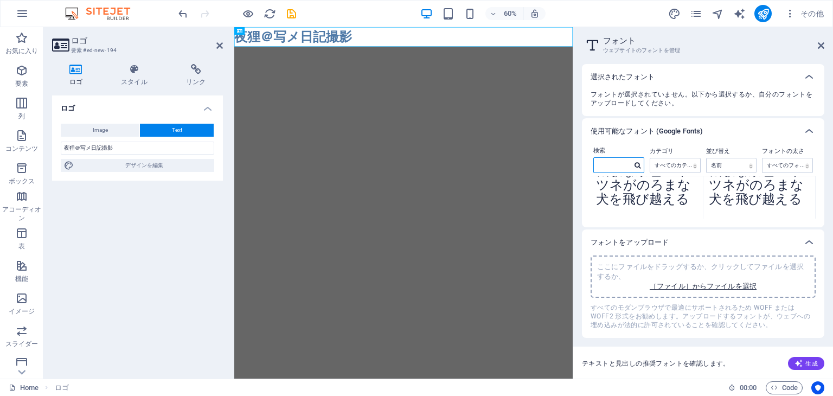
click at [620, 169] on input "text" at bounding box center [613, 165] width 38 height 14
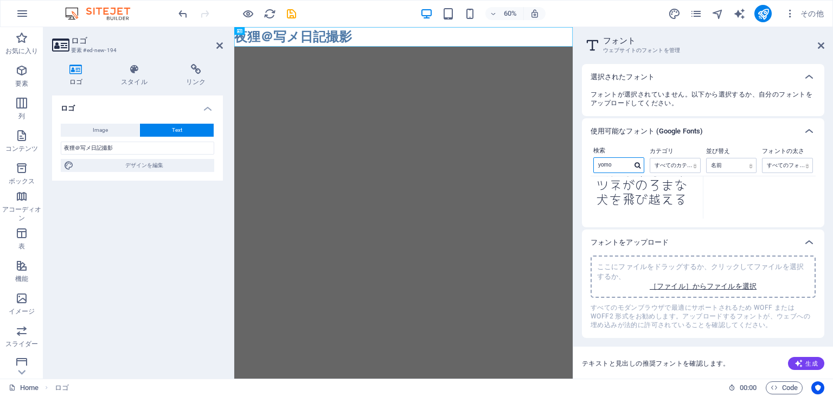
type input "yomo"
click at [651, 188] on textarea "機敏な茶色のキツネがのろまな犬を飛び越える" at bounding box center [646, 188] width 112 height 60
click at [683, 202] on textarea "機敏な茶色のキツネがのろまな犬を飛び越える" at bounding box center [646, 188] width 112 height 60
click at [691, 188] on span "button" at bounding box center [689, 188] width 7 height 7
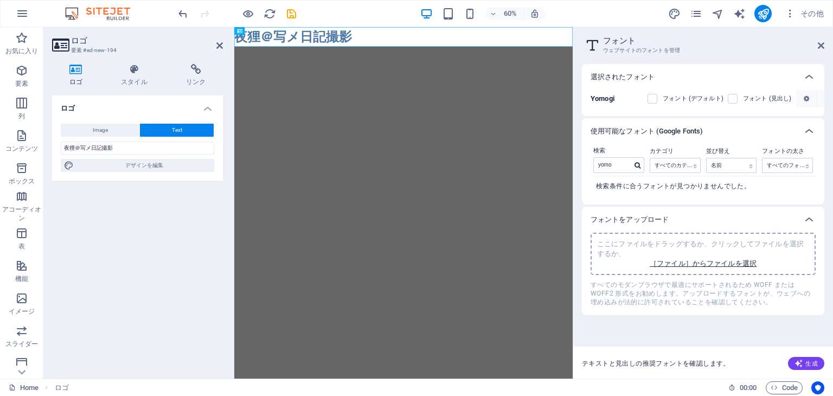
click at [659, 96] on span at bounding box center [659, 98] width 5 height 5
click at [659, 97] on span at bounding box center [659, 98] width 5 height 5
click at [653, 98] on label at bounding box center [652, 99] width 10 height 10
click at [0, 0] on input "checkbox" at bounding box center [0, 0] width 0 height 0
click at [733, 98] on label at bounding box center [733, 99] width 10 height 10
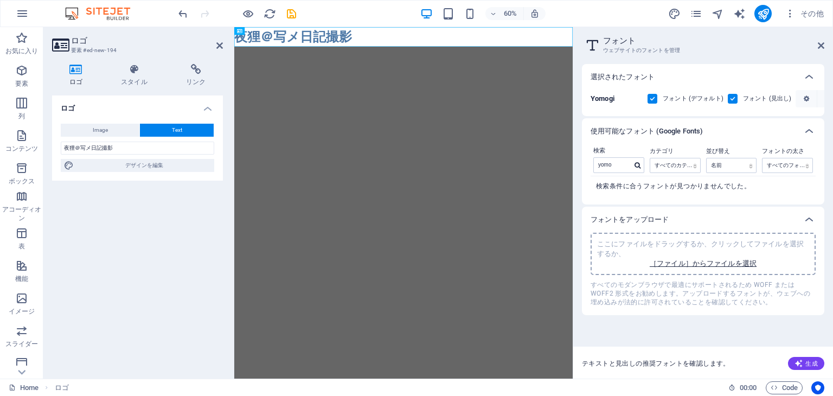
click at [0, 0] on input "checkbox" at bounding box center [0, 0] width 0 height 0
click at [441, 29] on div "夜狸＠写メ日記撮影" at bounding box center [516, 43] width 564 height 33
click at [449, 46] on div "夜狸＠写メ日記撮影" at bounding box center [516, 43] width 564 height 33
click at [423, 44] on div "夜狸＠写メ日記撮影" at bounding box center [516, 43] width 564 height 33
click at [330, 60] on html "Skip to main content 夜狸＠写メ日記撮影" at bounding box center [516, 43] width 564 height 33
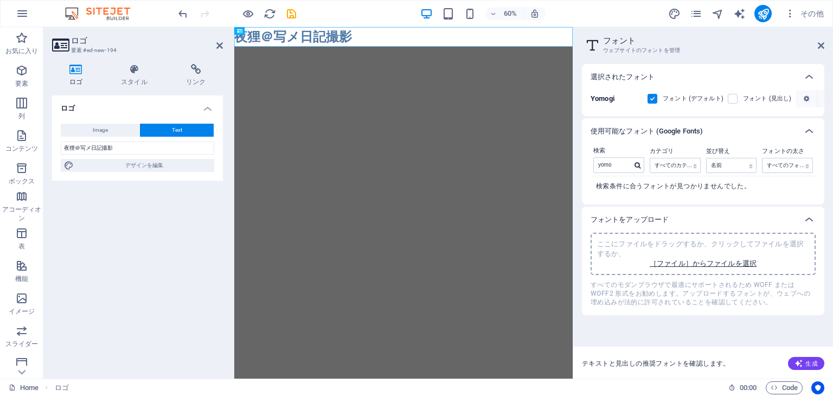
click at [274, 60] on html "Skip to main content 夜狸＠写メ日記撮影" at bounding box center [516, 43] width 564 height 33
click at [493, 54] on div "夜狸＠写メ日記撮影" at bounding box center [516, 43] width 564 height 33
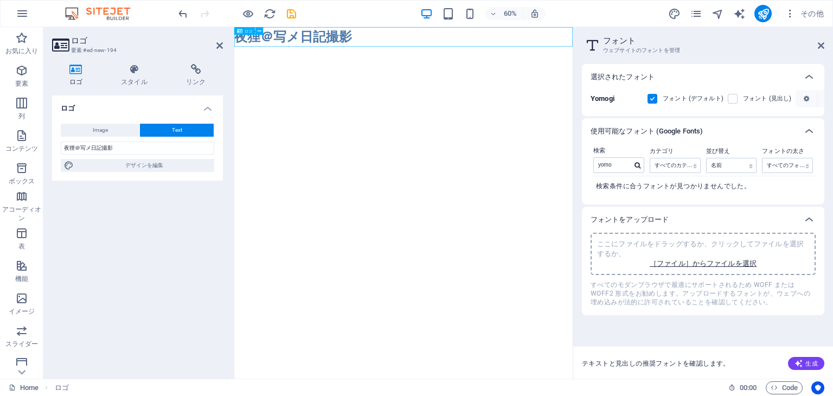
click at [447, 33] on div "夜狸＠写メ日記撮影" at bounding box center [516, 43] width 564 height 33
click at [421, 40] on div "夜狸＠写メ日記撮影" at bounding box center [516, 43] width 564 height 33
click at [269, 46] on div "夜狸＠写メ日記撮影" at bounding box center [516, 43] width 564 height 33
click at [231, 35] on aside "ロゴ 要素 #ed-new-194 ロゴ スタイル リンク ロゴ Image Text ここにファイルをドラッグするか、クリックしてファイルを選択するか、 ［…" at bounding box center [138, 202] width 191 height 351
click at [274, 46] on div "夜狸＠写メ日記撮影" at bounding box center [516, 43] width 564 height 33
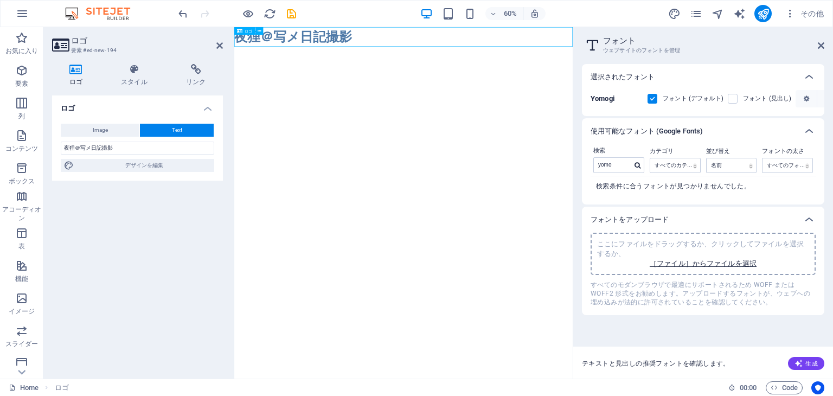
drag, startPoint x: 449, startPoint y: 41, endPoint x: 317, endPoint y: 42, distance: 132.3
click at [317, 42] on div "夜狸＠写メ日記撮影" at bounding box center [516, 43] width 564 height 33
click at [432, 42] on div "夜狸＠写メ日記撮影" at bounding box center [516, 43] width 564 height 33
click at [724, 244] on p "ここにファイルをドラッグするか、クリックしてファイルを選択するか、" at bounding box center [703, 249] width 212 height 20
click at [737, 98] on span at bounding box center [739, 98] width 5 height 5
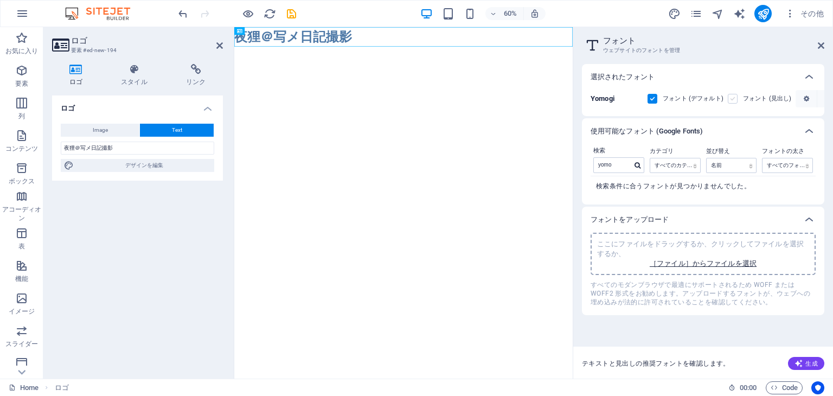
click at [729, 95] on label at bounding box center [733, 99] width 10 height 10
click at [0, 0] on input "checkbox" at bounding box center [0, 0] width 0 height 0
click at [395, 46] on div "夜狸＠写メ日記撮影" at bounding box center [516, 43] width 564 height 33
click at [395, 60] on html "Skip to main content 夜狸＠写メ日記撮影" at bounding box center [516, 43] width 564 height 33
click at [808, 131] on icon at bounding box center [808, 131] width 13 height 13
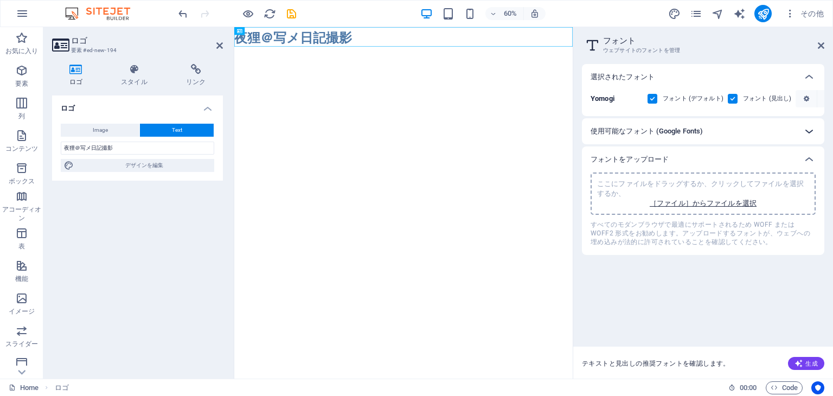
click at [808, 132] on icon at bounding box center [808, 131] width 13 height 13
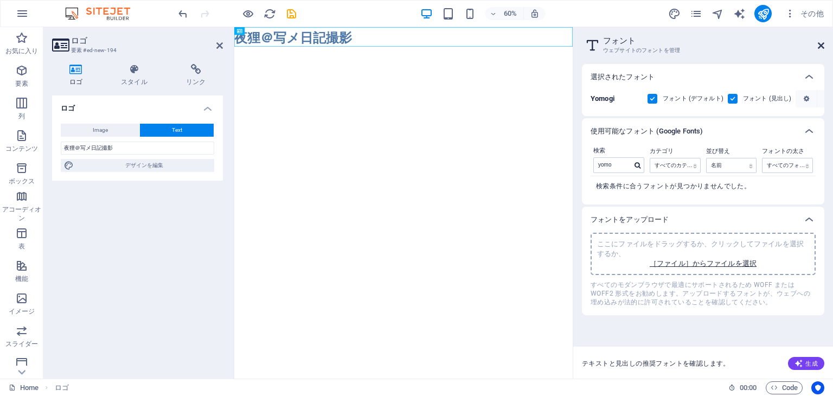
click at [820, 44] on icon at bounding box center [821, 45] width 7 height 9
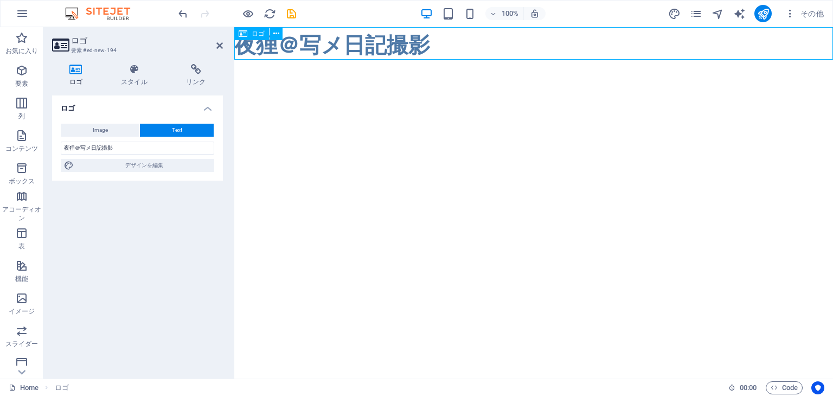
click at [450, 44] on div "夜狸＠写メ日記撮影" at bounding box center [533, 43] width 598 height 33
click at [292, 46] on div "夜狸＠写メ日記撮影" at bounding box center [533, 43] width 598 height 33
click at [439, 55] on div "夜狸＠写メ日記撮影" at bounding box center [533, 43] width 598 height 33
click at [505, 55] on div "夜狸＠写メ日記撮影" at bounding box center [533, 43] width 598 height 33
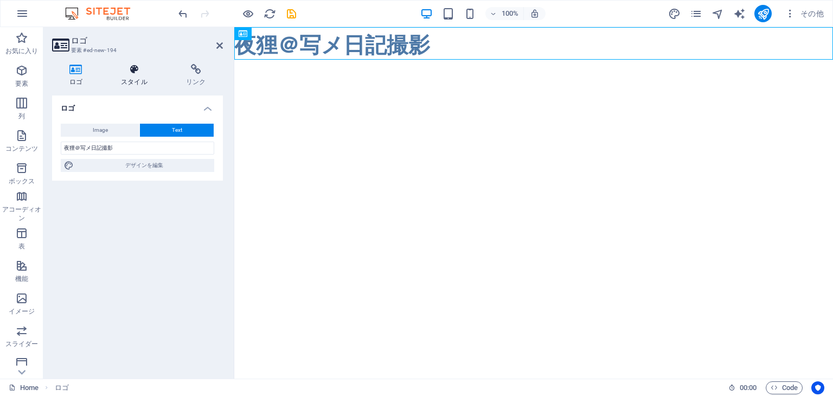
click at [137, 72] on icon at bounding box center [134, 69] width 61 height 11
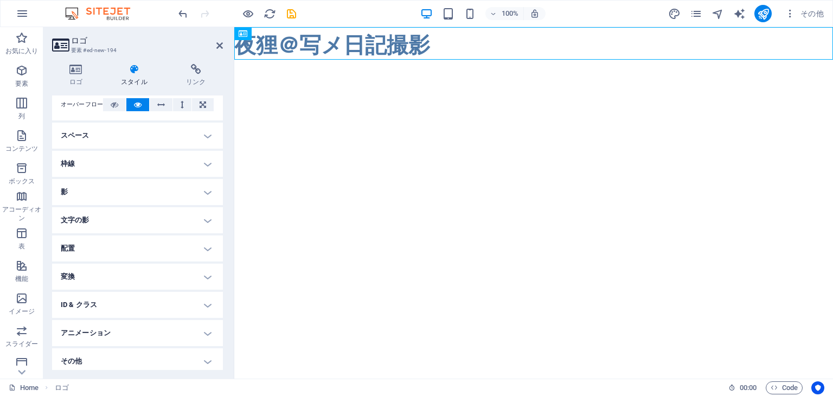
scroll to position [67, 0]
click at [204, 329] on h4 "アニメーション" at bounding box center [137, 329] width 171 height 26
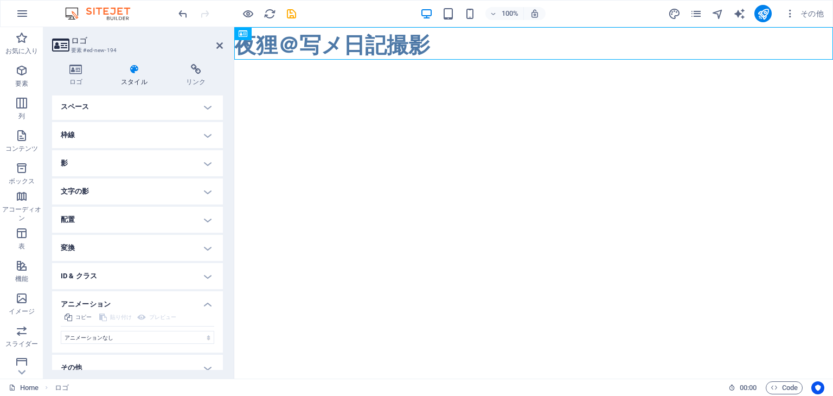
scroll to position [102, 0]
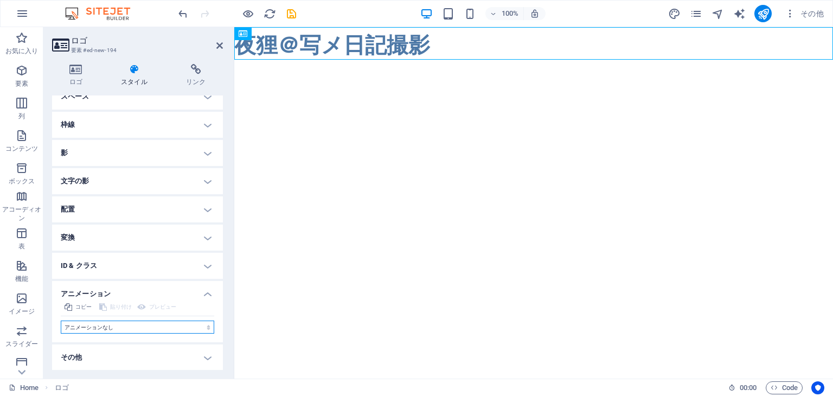
click at [204, 327] on select "アニメーションなし 表示/非表示 上/下へスライド ズームイン/アウト スライド (左から右) スライド (右から左) 上から下へスライド 下から上へスライド…" at bounding box center [137, 326] width 153 height 13
click at [178, 344] on h4 "その他" at bounding box center [137, 357] width 171 height 26
click at [204, 240] on h4 "変換" at bounding box center [137, 237] width 171 height 26
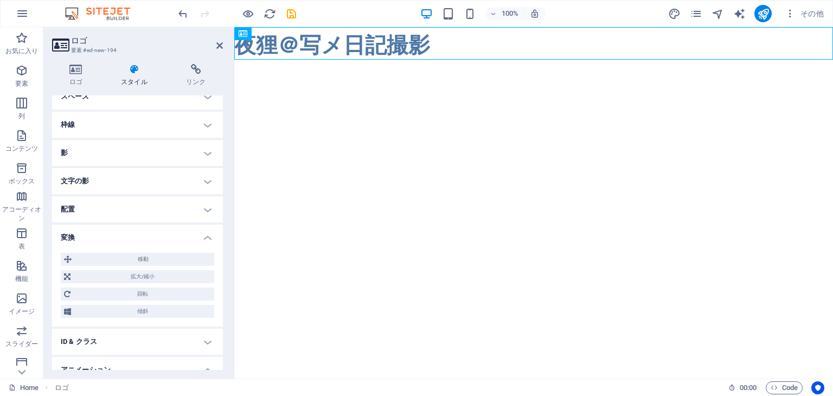
click at [208, 217] on h4 "配置" at bounding box center [137, 209] width 171 height 26
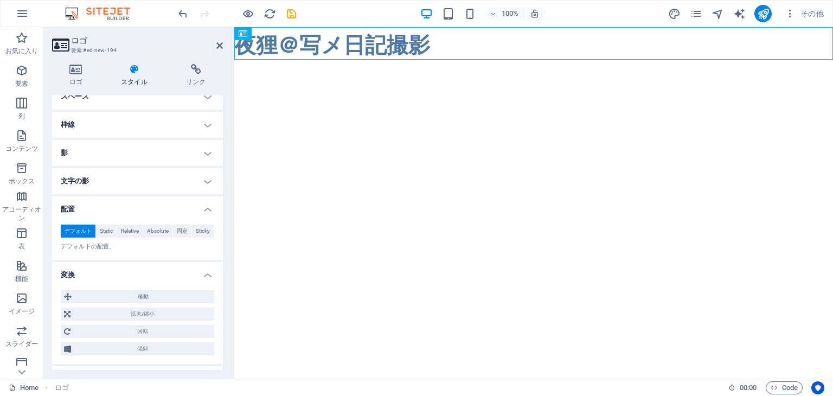
click at [179, 184] on h4 "文字の影" at bounding box center [137, 181] width 171 height 26
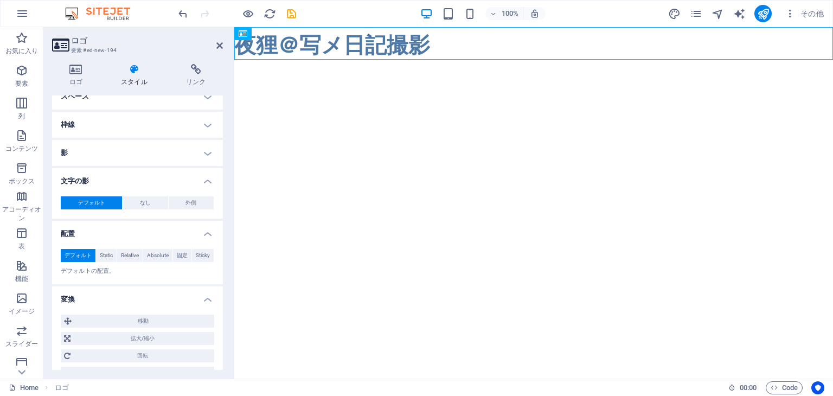
click at [207, 155] on h4 "影" at bounding box center [137, 153] width 171 height 26
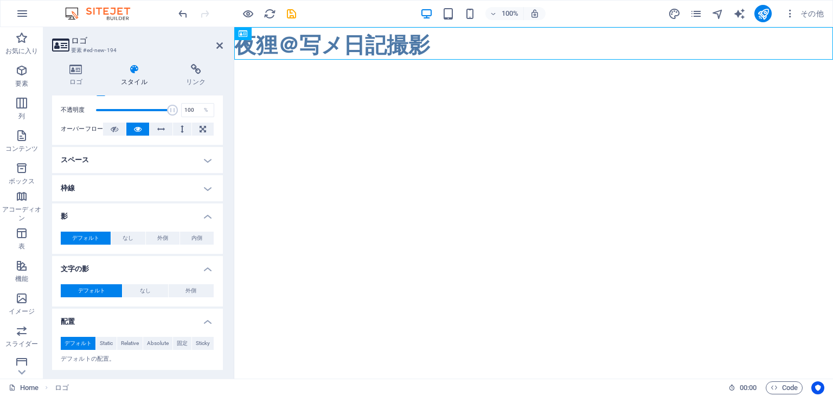
scroll to position [0, 0]
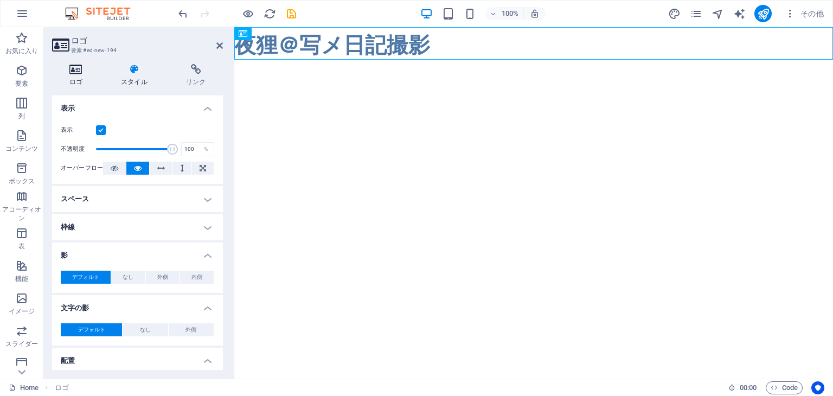
click at [78, 83] on h4 "ロゴ" at bounding box center [78, 75] width 52 height 23
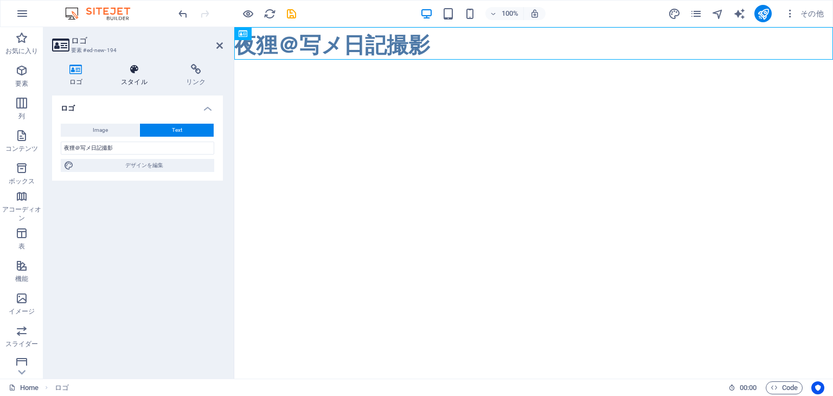
click at [134, 78] on h4 "スタイル" at bounding box center [136, 75] width 65 height 23
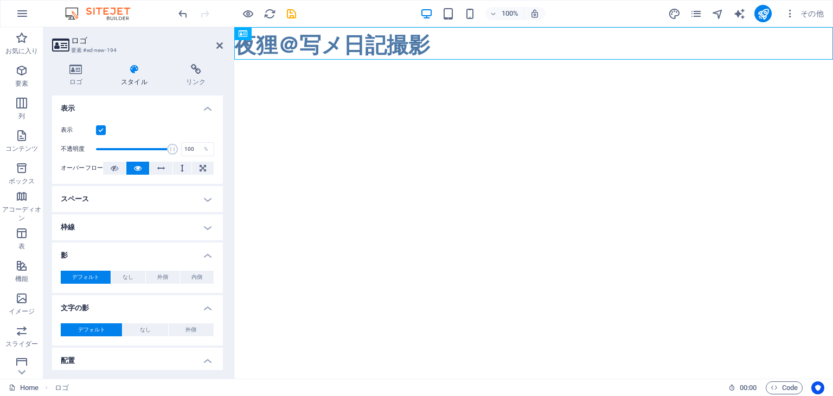
click at [347, 60] on html "Skip to main content 夜狸＠写メ日記撮影" at bounding box center [533, 43] width 598 height 33
click at [290, 60] on html "Skip to main content 夜狸＠写メ日記撮影" at bounding box center [533, 43] width 598 height 33
click at [22, 300] on icon "button" at bounding box center [21, 298] width 13 height 13
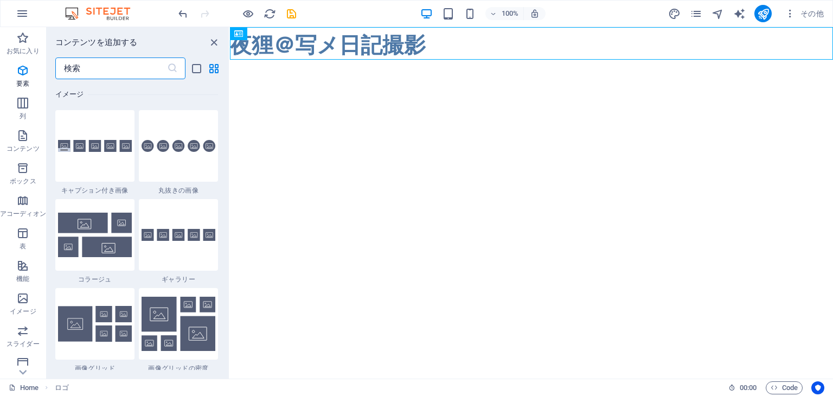
scroll to position [5497, 0]
click at [357, 60] on html "Skip to main content 夜狸＠写メ日記撮影" at bounding box center [531, 43] width 603 height 33
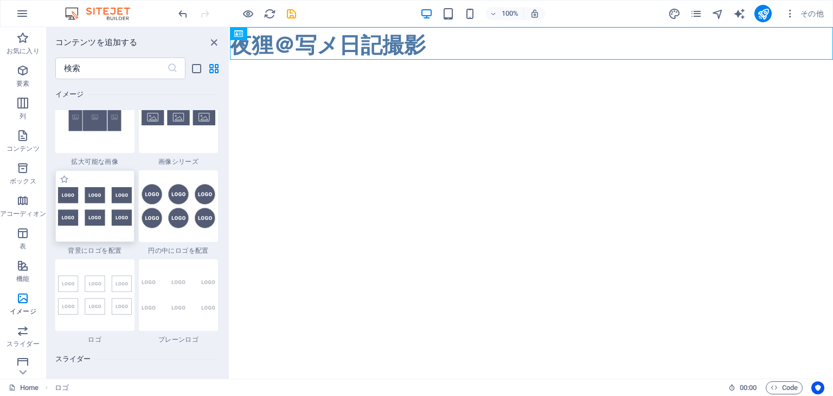
scroll to position [5877, 0]
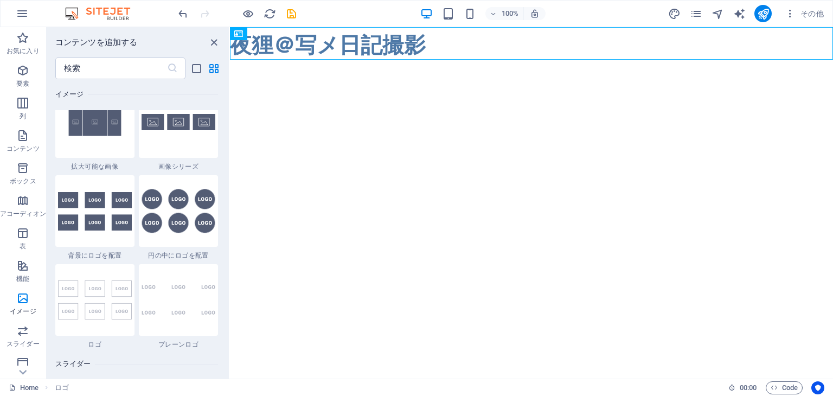
click at [452, 60] on html "Skip to main content 夜狸＠写メ日記撮影" at bounding box center [531, 43] width 603 height 33
click at [617, 60] on html "Skip to main content 夜狸＠写メ日記撮影" at bounding box center [531, 43] width 603 height 33
click at [757, 60] on html "Skip to main content 夜狸＠写メ日記撮影" at bounding box center [531, 43] width 603 height 33
click at [14, 78] on span "要素" at bounding box center [23, 77] width 46 height 26
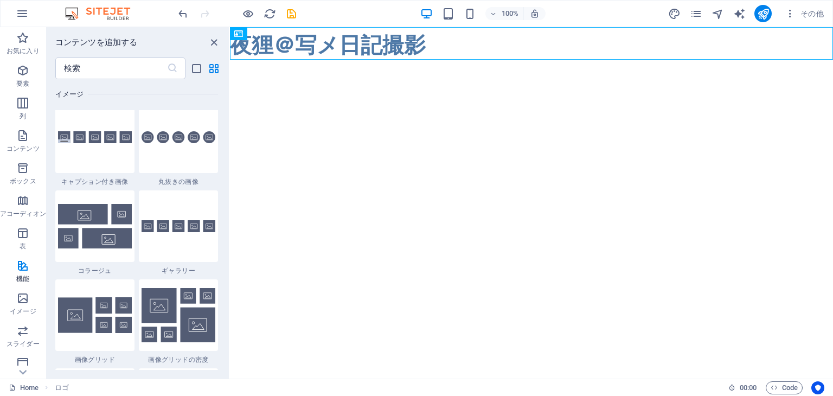
scroll to position [115, 0]
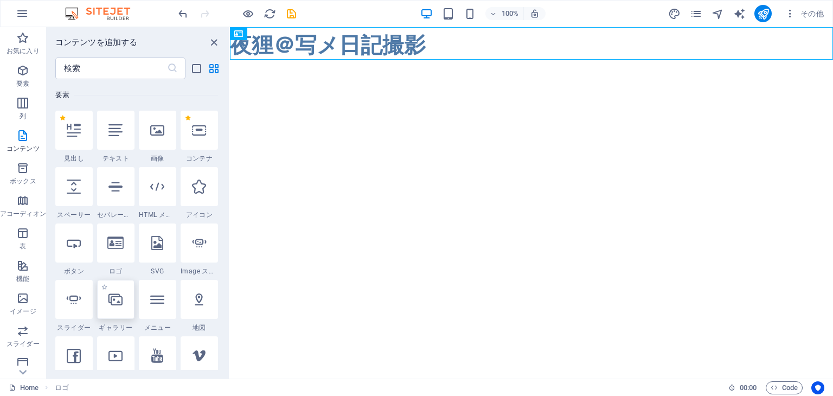
click at [113, 293] on icon at bounding box center [115, 299] width 14 height 14
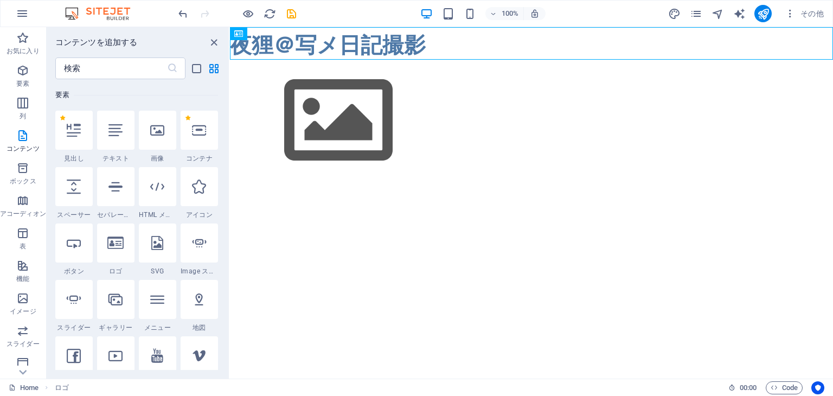
select select "4"
select select "%"
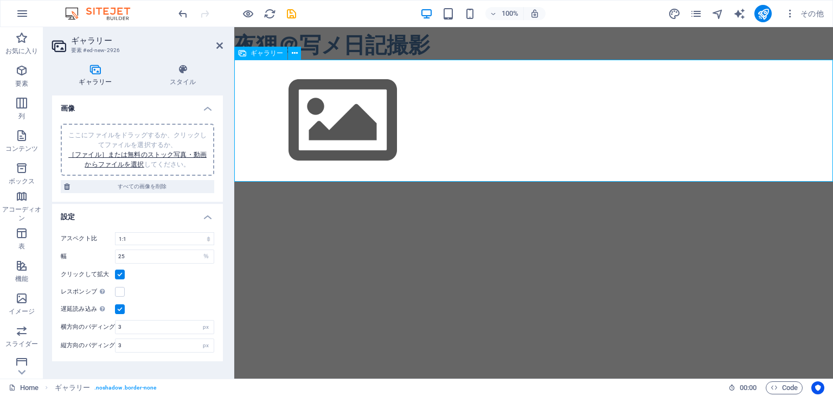
click at [395, 152] on img at bounding box center [342, 121] width 217 height 122
click at [351, 123] on img at bounding box center [342, 121] width 217 height 122
click at [170, 155] on link "［ファイル］または無料のストック写真・動画からファイルを選択" at bounding box center [137, 159] width 138 height 17
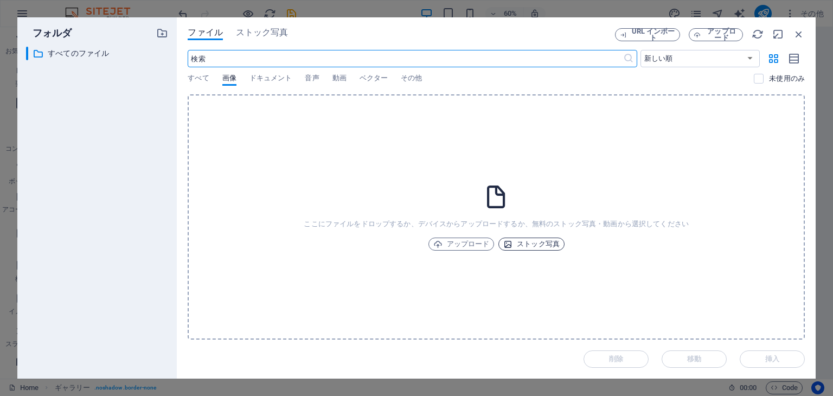
click at [548, 248] on span "ストック写真" at bounding box center [531, 243] width 56 height 13
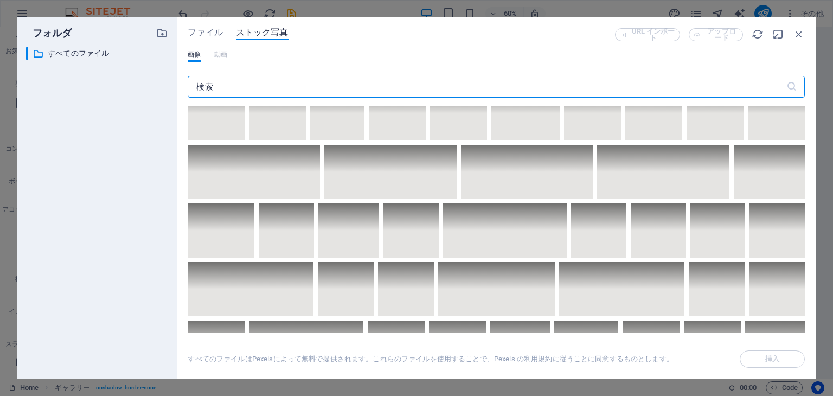
scroll to position [2819, 0]
